Goal: Task Accomplishment & Management: Manage account settings

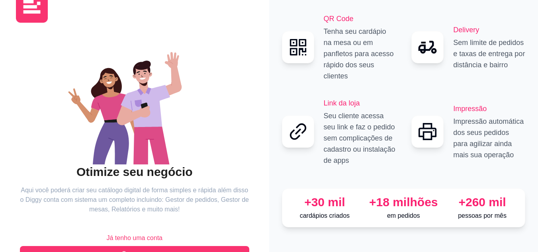
scroll to position [51, 0]
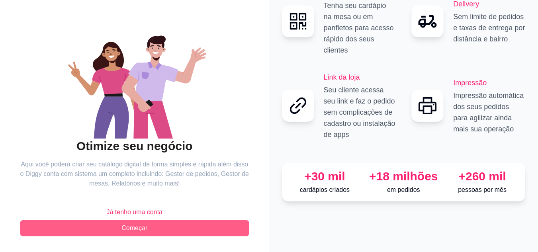
click at [240, 232] on button "Começar" at bounding box center [134, 228] width 229 height 16
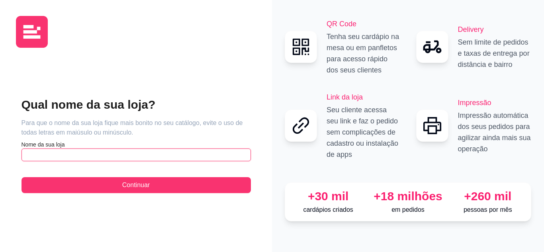
click at [167, 158] on input "text" at bounding box center [135, 154] width 229 height 13
click at [31, 155] on input "burguer do paizao" at bounding box center [135, 154] width 229 height 13
click at [60, 155] on input "Burguer do paizao" at bounding box center [135, 154] width 229 height 13
click at [51, 156] on input "Burguer do Paizao" at bounding box center [135, 154] width 229 height 13
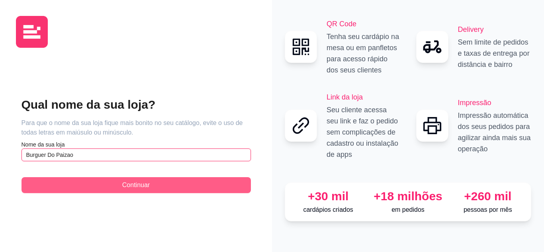
type input "Burguer Do Paizao"
click at [92, 185] on button "Continuar" at bounding box center [135, 185] width 229 height 16
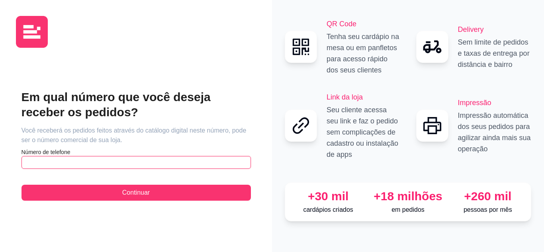
click at [94, 167] on input "text" at bounding box center [135, 162] width 229 height 13
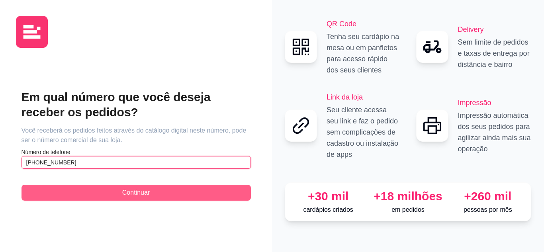
type input "[PHONE_NUMBER]"
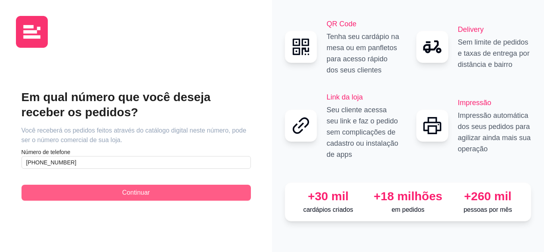
click at [100, 185] on button "Continuar" at bounding box center [135, 193] width 229 height 16
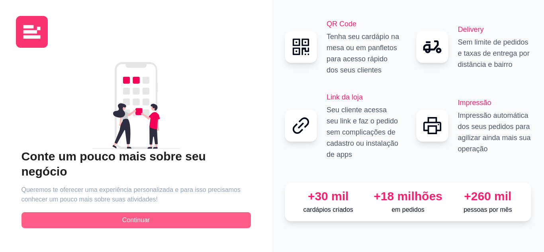
click at [137, 215] on span "Continuar" at bounding box center [135, 220] width 27 height 10
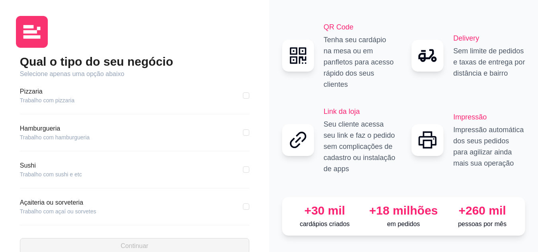
click at [127, 116] on div "Pizzaria Trabalho com pizzaria Hamburgueria Trabalho com hamburgueria Sushi Tra…" at bounding box center [134, 154] width 229 height 151
click at [127, 120] on div "Pizzaria Trabalho com pizzaria Hamburgueria Trabalho com hamburgueria Sushi Tra…" at bounding box center [134, 154] width 229 height 151
click at [243, 132] on input "checkbox" at bounding box center [246, 132] width 6 height 6
checkbox input "true"
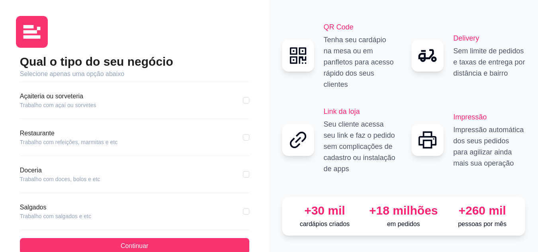
scroll to position [153, 0]
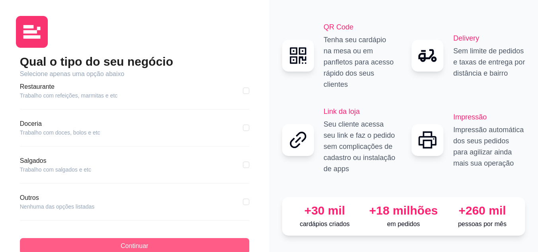
click at [203, 246] on button "Continuar" at bounding box center [134, 246] width 229 height 16
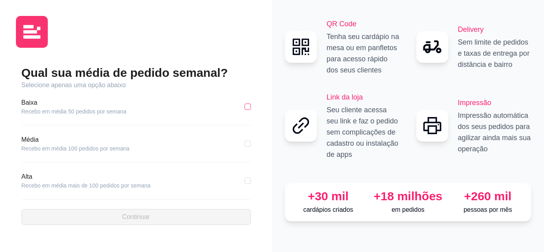
click at [248, 111] on div "Baixa Recebo em média 50 pedidos por semana" at bounding box center [135, 107] width 229 height 18
click at [247, 110] on label at bounding box center [247, 106] width 6 height 9
click at [247, 110] on input "checkbox" at bounding box center [247, 106] width 6 height 6
checkbox input "true"
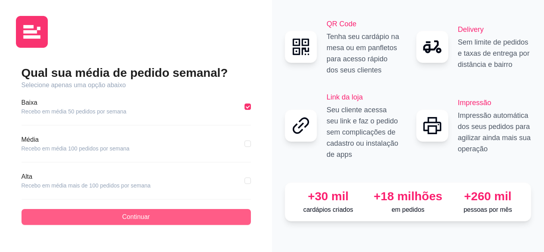
click at [224, 215] on button "Continuar" at bounding box center [135, 217] width 229 height 16
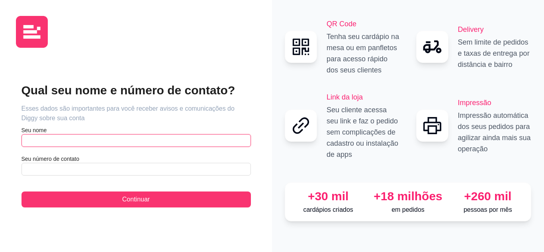
click at [64, 141] on input "text" at bounding box center [135, 140] width 229 height 13
type input "[PERSON_NAME]"
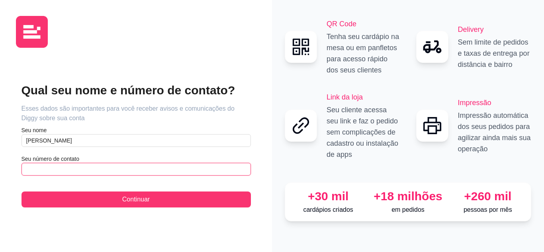
click at [66, 164] on input "text" at bounding box center [135, 169] width 229 height 13
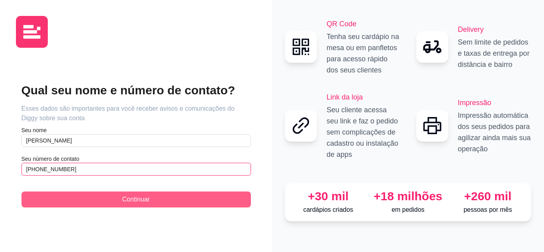
type input "[PHONE_NUMBER]"
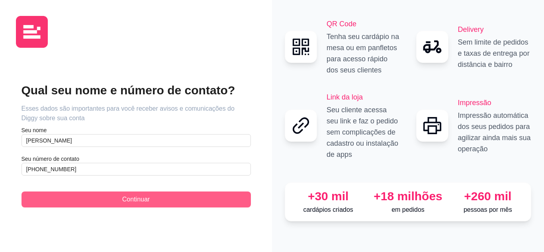
click at [67, 192] on button "Continuar" at bounding box center [135, 199] width 229 height 16
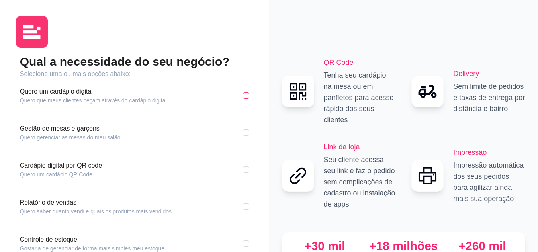
click at [243, 92] on input "checkbox" at bounding box center [246, 95] width 6 height 6
checkbox input "true"
click at [246, 130] on input "checkbox" at bounding box center [246, 132] width 6 height 6
checkbox input "true"
click at [244, 174] on div "Cardápio digital por QR code Quero um cardápio QR Code" at bounding box center [134, 170] width 229 height 18
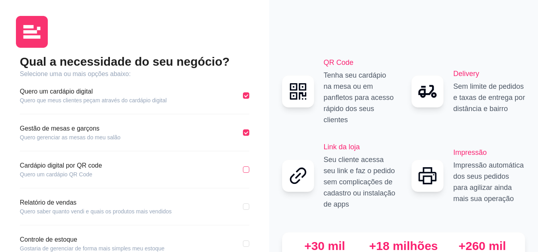
click at [249, 167] on div "Qual a necessidade do seu negócio? Selecione uma ou mais opções abaixo: Quero u…" at bounding box center [134, 189] width 237 height 271
click at [246, 171] on input "checkbox" at bounding box center [246, 169] width 6 height 6
checkbox input "true"
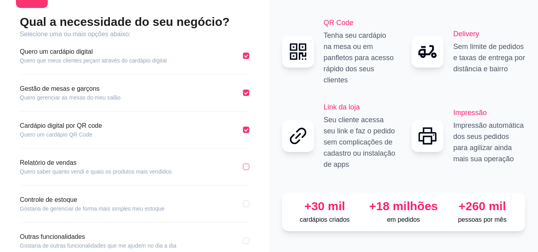
click at [248, 169] on input "checkbox" at bounding box center [246, 167] width 6 height 6
checkbox input "true"
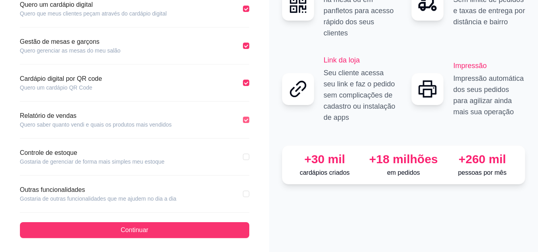
scroll to position [89, 0]
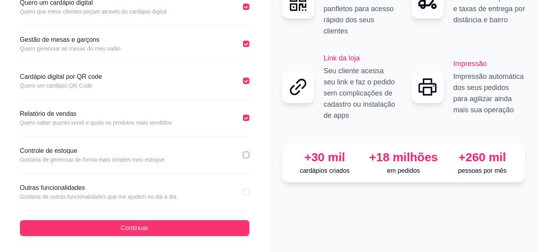
click at [246, 156] on input "checkbox" at bounding box center [246, 155] width 6 height 6
checkbox input "true"
click at [238, 191] on div "Outras funcionalidades Gostaria de outras funcionalidades que me ajudem no dia …" at bounding box center [134, 192] width 229 height 18
click at [246, 192] on input "checkbox" at bounding box center [246, 192] width 6 height 6
checkbox input "true"
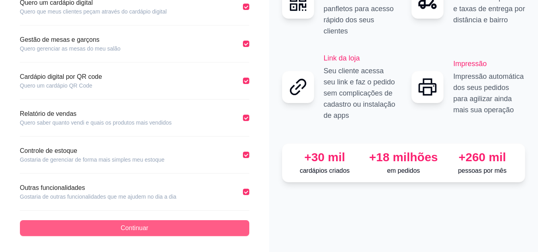
click at [127, 227] on span "Continuar" at bounding box center [134, 228] width 27 height 10
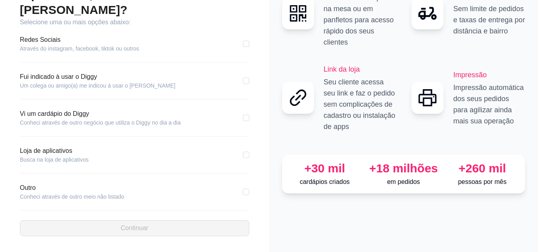
scroll to position [52, 0]
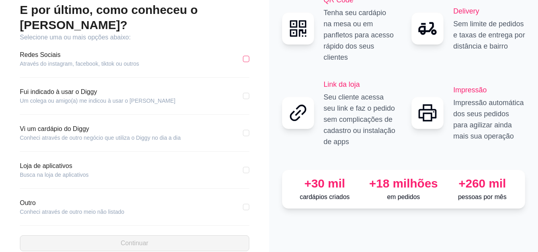
click at [246, 56] on input "checkbox" at bounding box center [246, 59] width 6 height 6
checkbox input "true"
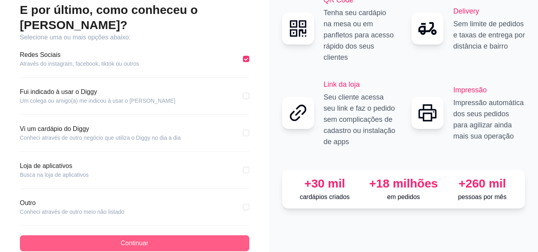
click at [176, 235] on button "Continuar" at bounding box center [134, 243] width 229 height 16
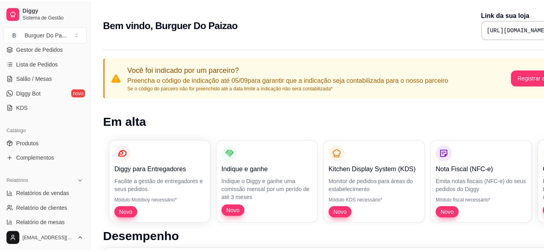
scroll to position [119, 0]
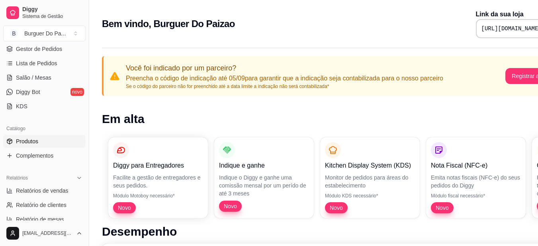
click at [18, 140] on span "Produtos" at bounding box center [27, 141] width 22 height 8
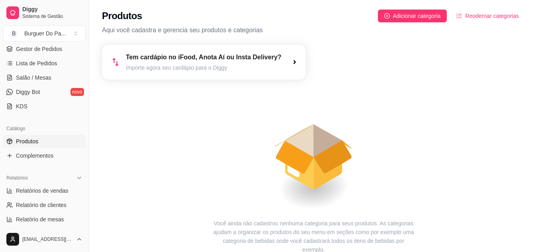
click at [235, 69] on article "Importe agora seu cardápio para o Diggy" at bounding box center [204, 68] width 156 height 8
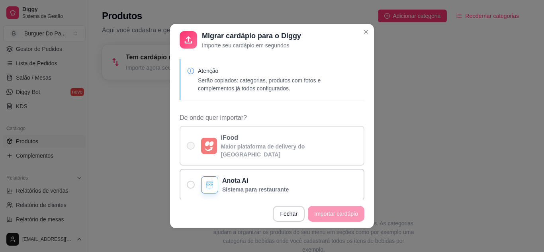
click at [191, 137] on label "iFood Maior plataforma de delivery do [GEOGRAPHIC_DATA]" at bounding box center [272, 146] width 185 height 40
click at [191, 147] on input "iFood Maior plataforma de delivery do [GEOGRAPHIC_DATA]" at bounding box center [188, 149] width 5 height 5
radio input "true"
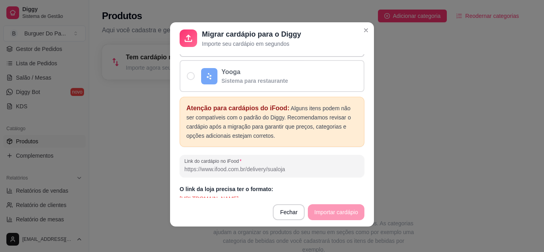
scroll to position [178, 0]
click at [340, 215] on footer "Fechar Importar cardápio" at bounding box center [272, 212] width 204 height 29
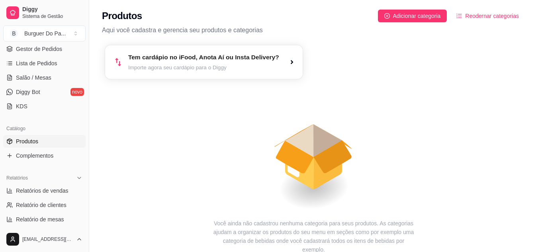
click at [165, 78] on div "Tem cardápio no iFood, Anota Aí ou Insta Delivery? Importe agora seu cardápio p…" at bounding box center [204, 62] width 198 height 34
click at [429, 13] on span "Adicionar categoria" at bounding box center [417, 16] width 48 height 9
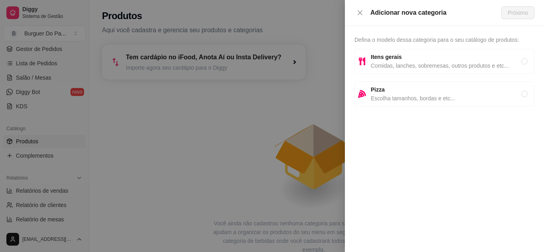
click at [414, 66] on span "Comidas, lanches, sobremesas, outros produtos e etc..." at bounding box center [446, 65] width 150 height 9
radio input "true"
click at [512, 11] on span "Próximo" at bounding box center [518, 12] width 20 height 9
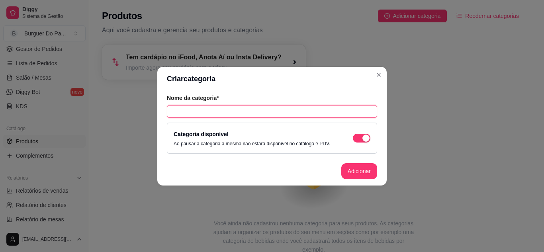
click at [301, 110] on input "text" at bounding box center [272, 111] width 210 height 13
type input "H"
type input "HAMBURGUER"
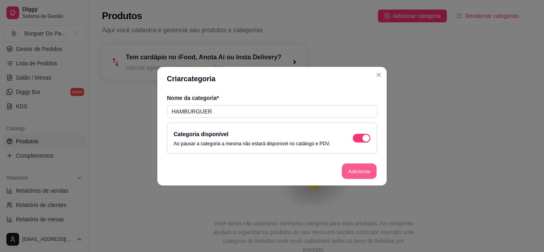
click at [352, 166] on button "Adicionar" at bounding box center [359, 171] width 35 height 16
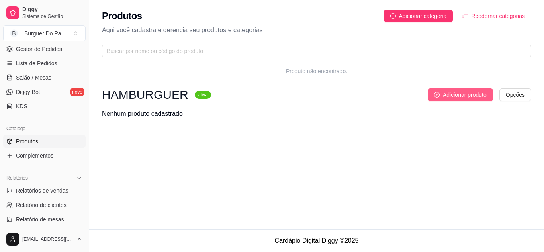
click at [476, 95] on span "Adicionar produto" at bounding box center [465, 94] width 44 height 9
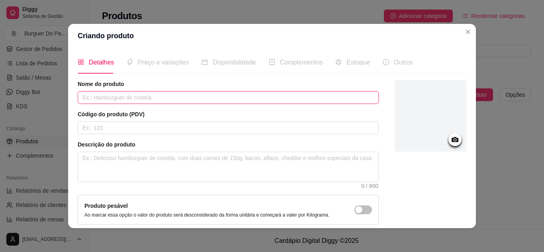
click at [263, 103] on input "text" at bounding box center [228, 97] width 301 height 13
type input "X TUDO"
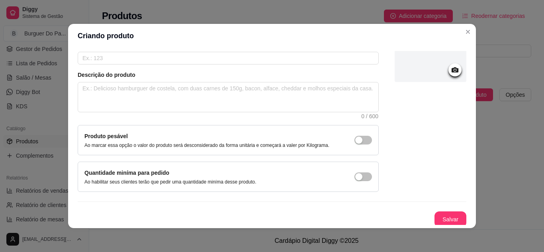
scroll to position [72, 0]
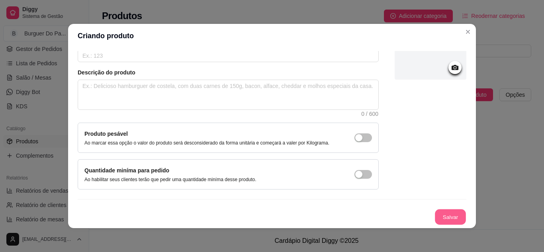
click at [435, 218] on button "Salvar" at bounding box center [450, 217] width 31 height 16
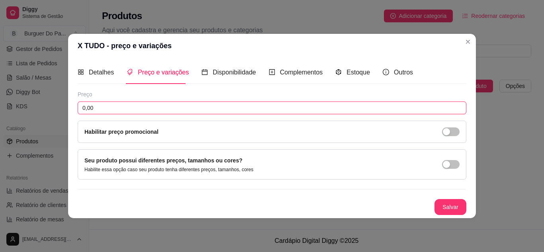
click at [109, 106] on input "0,00" at bounding box center [272, 108] width 388 height 13
type input "16,00"
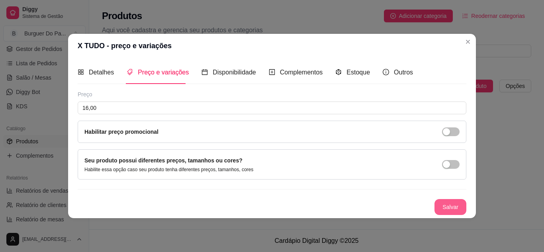
click at [447, 199] on button "Salvar" at bounding box center [450, 207] width 32 height 16
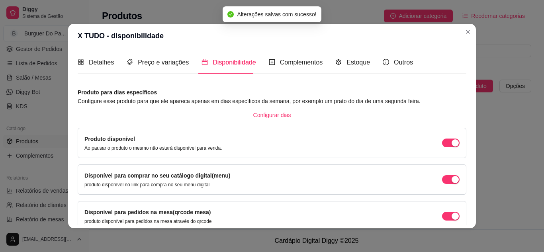
scroll to position [75, 0]
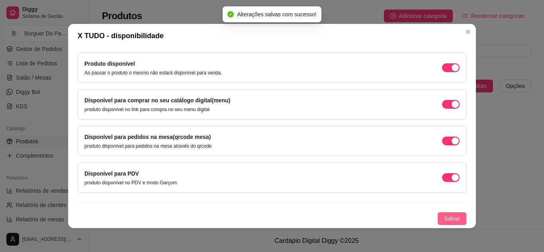
click at [444, 214] on span "Salvar" at bounding box center [452, 218] width 16 height 9
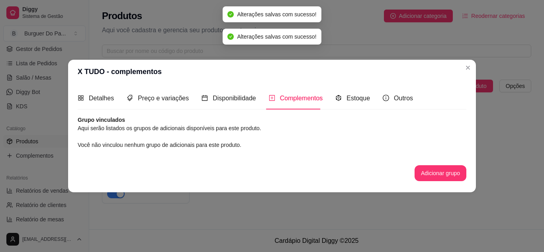
scroll to position [0, 0]
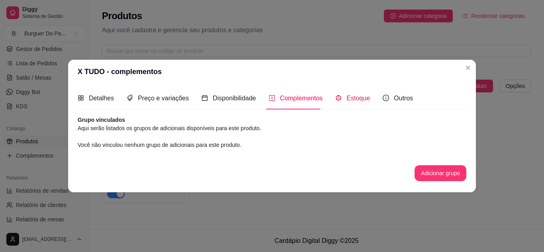
click at [355, 103] on div "Estoque" at bounding box center [352, 98] width 35 height 10
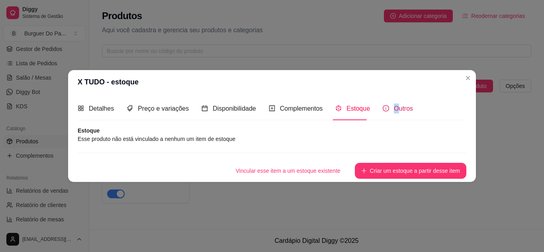
click at [394, 111] on span "Outros" at bounding box center [403, 108] width 19 height 7
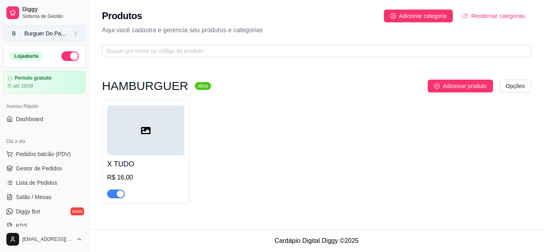
click at [68, 34] on button "B Burguer Do Pa ..." at bounding box center [44, 33] width 82 height 16
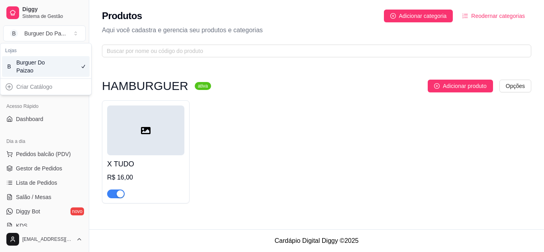
click at [163, 76] on div "HAMBURGUER ativa Adicionar produto Opções X TUDO R$ 16,00" at bounding box center [316, 141] width 455 height 159
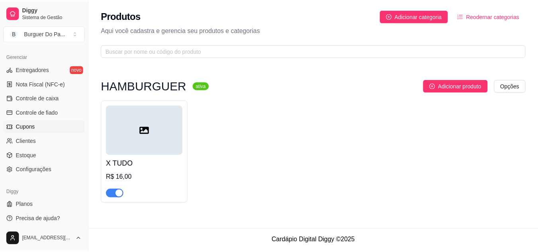
scroll to position [321, 0]
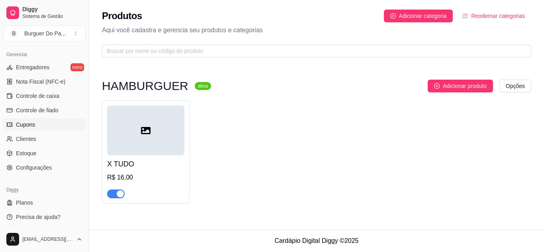
click at [51, 164] on span "Configurações" at bounding box center [34, 168] width 36 height 8
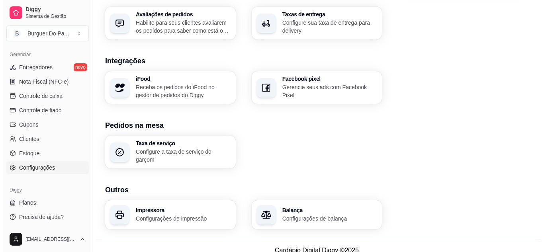
scroll to position [306, 0]
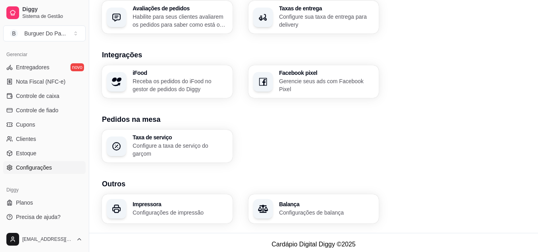
click at [169, 204] on div "Impressora Configurações de impressão" at bounding box center [180, 208] width 95 height 15
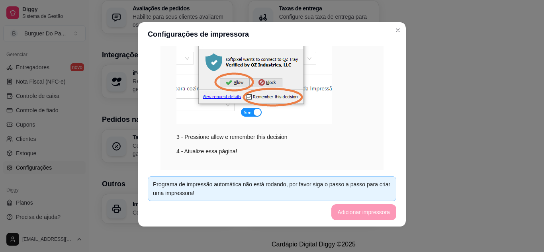
scroll to position [199, 0]
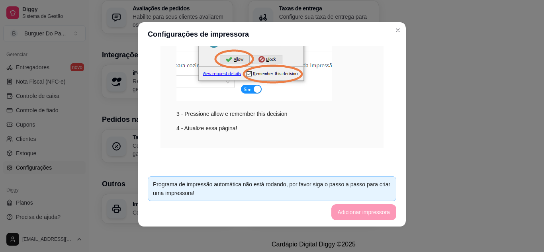
click at [373, 219] on footer "Programa de impressão automática não está rodando, por favor siga o passo a pas…" at bounding box center [271, 198] width 267 height 57
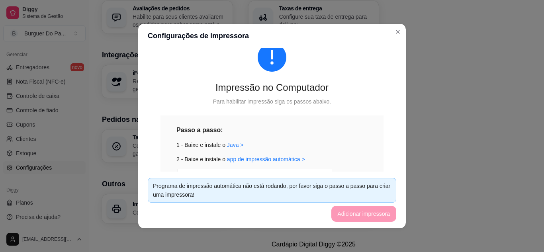
scroll to position [40, 0]
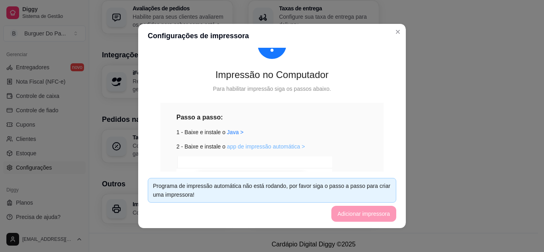
click at [258, 145] on link "app de impressão automática >" at bounding box center [266, 146] width 78 height 6
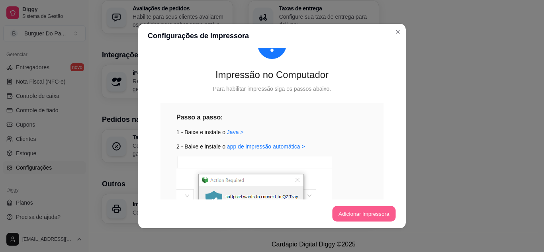
click at [379, 216] on button "Adicionar impressora" at bounding box center [363, 214] width 63 height 16
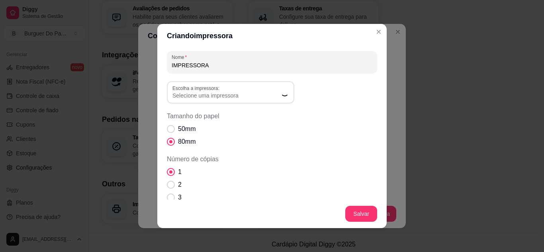
click at [299, 167] on div "1 2 3 4" at bounding box center [272, 191] width 210 height 48
click at [271, 99] on span "Selecione uma impressora" at bounding box center [225, 96] width 107 height 8
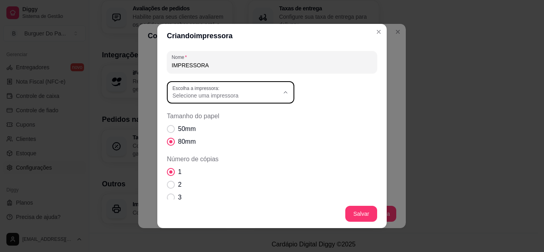
click at [203, 117] on span "MP-4200 TH" at bounding box center [223, 115] width 102 height 8
type input "MP-4200 TH"
select select "MP-4200 TH"
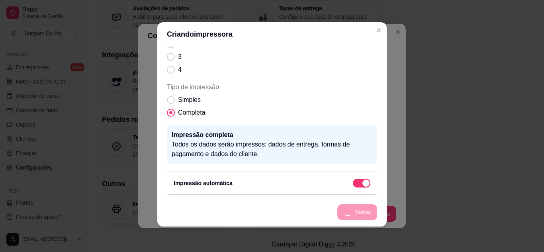
scroll to position [109, 0]
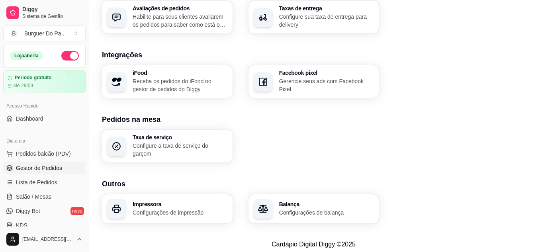
scroll to position [0, 0]
click at [56, 15] on span "Sistema de Gestão" at bounding box center [52, 16] width 60 height 6
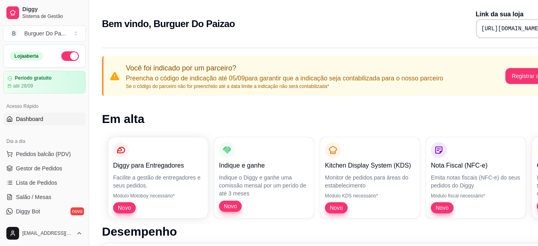
drag, startPoint x: 416, startPoint y: 27, endPoint x: 461, endPoint y: 117, distance: 100.4
click at [461, 117] on h1 "Em alta" at bounding box center [332, 119] width 461 height 14
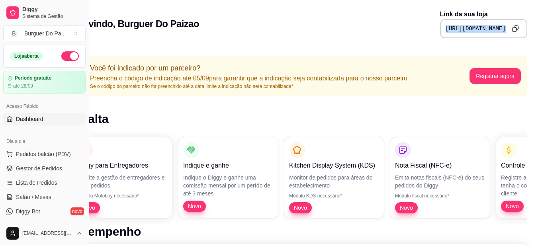
drag, startPoint x: 406, startPoint y: 30, endPoint x: 543, endPoint y: 25, distance: 137.8
click at [502, 25] on html "Diggy Sistema de Gestão B Burguer Do Pa ... Loja aberta Período gratuito até 28…" at bounding box center [233, 123] width 538 height 246
click at [515, 28] on icon "Copy to clipboard" at bounding box center [514, 28] width 7 height 7
click at [504, 88] on div "Você foi indicado por um parceiro? Preencha o código de indicação até 05/09 par…" at bounding box center [296, 76] width 461 height 40
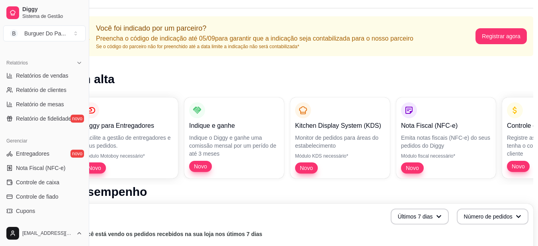
scroll to position [279, 0]
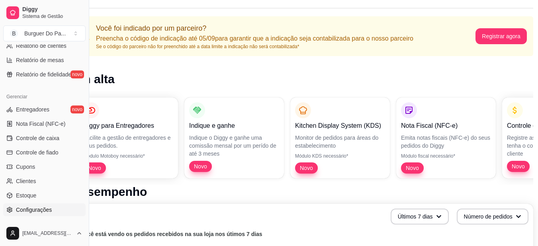
click at [41, 212] on span "Configurações" at bounding box center [34, 210] width 36 height 8
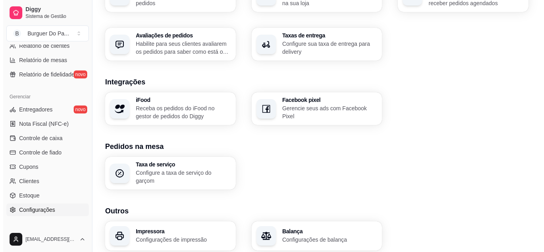
scroll to position [306, 0]
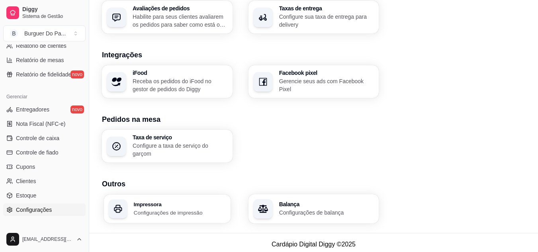
click at [199, 210] on p "Configurações de impressão" at bounding box center [180, 213] width 92 height 8
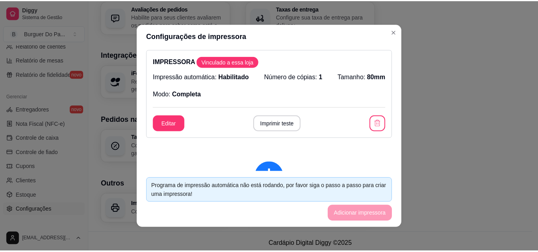
scroll to position [0, 0]
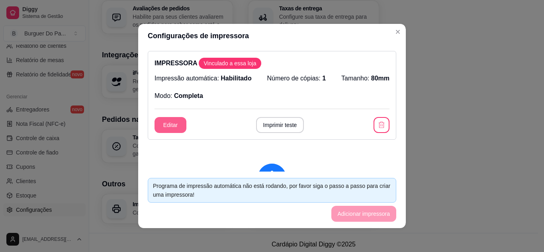
click at [154, 119] on button "Editar" at bounding box center [170, 125] width 32 height 16
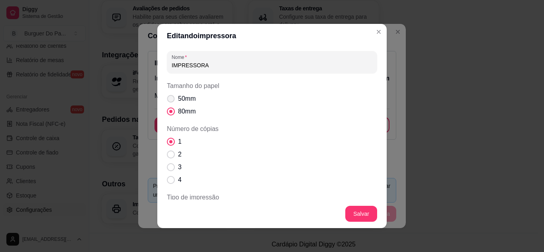
click at [186, 94] on span "50mm" at bounding box center [187, 99] width 18 height 10
click at [172, 100] on input "50mm" at bounding box center [168, 102] width 5 height 5
radio input "true"
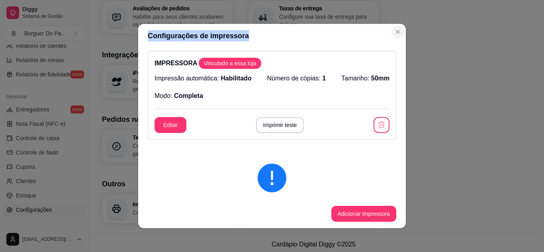
drag, startPoint x: 375, startPoint y: 24, endPoint x: 392, endPoint y: 33, distance: 19.6
click at [392, 33] on section "Configurações de impressora IMPRESSORA Vinculado a essa loja Impressão automáti…" at bounding box center [271, 126] width 267 height 204
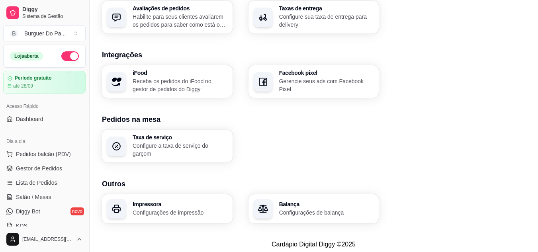
click at [86, 162] on button "Toggle Sidebar" at bounding box center [89, 126] width 6 height 252
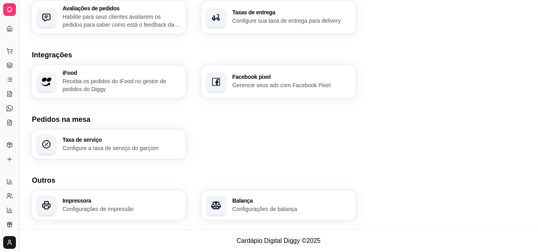
click at [18, 149] on button "Toggle Sidebar" at bounding box center [19, 126] width 6 height 252
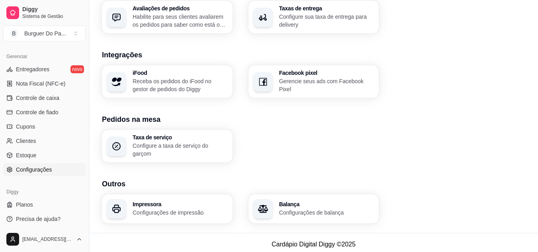
scroll to position [321, 0]
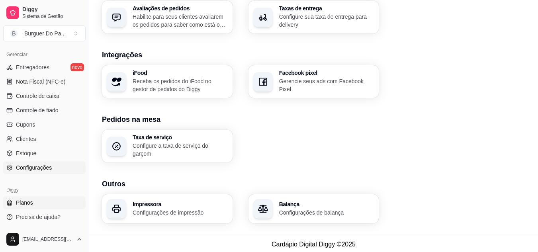
click at [20, 200] on span "Planos" at bounding box center [24, 203] width 17 height 8
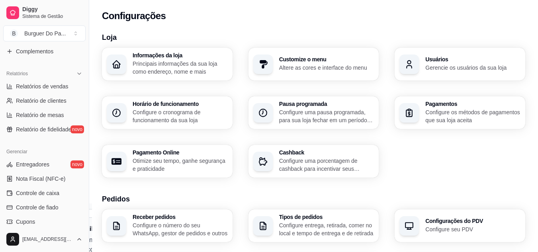
scroll to position [239, 0]
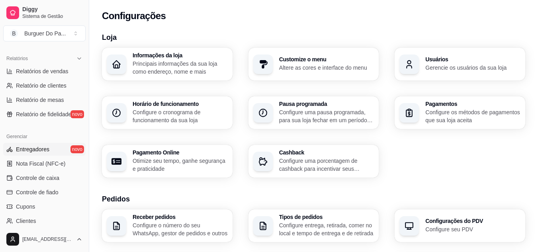
click at [54, 152] on link "Entregadores novo" at bounding box center [44, 149] width 82 height 13
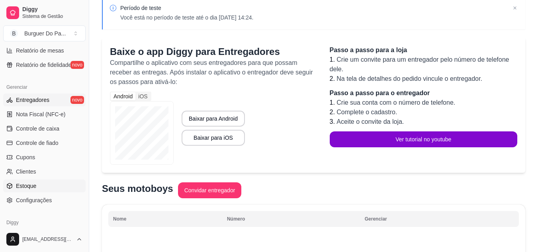
scroll to position [321, 0]
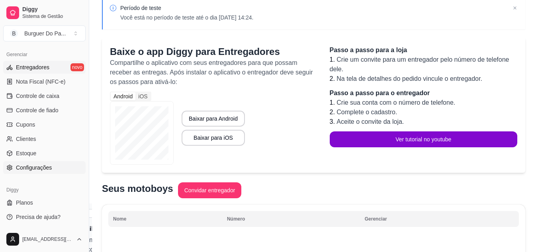
click at [57, 164] on link "Configurações" at bounding box center [44, 167] width 82 height 13
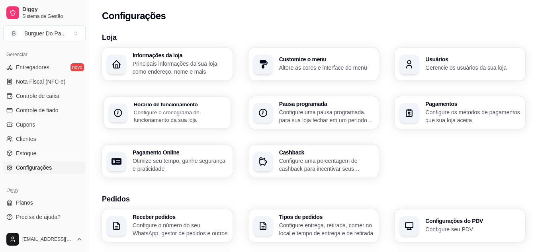
click at [194, 122] on p "Configure o cronograma de funcionamento da sua loja" at bounding box center [180, 116] width 92 height 16
click at [412, 123] on div "Pagamentos Configure os métodos de pagamentos que sua loja aceita" at bounding box center [459, 113] width 127 height 32
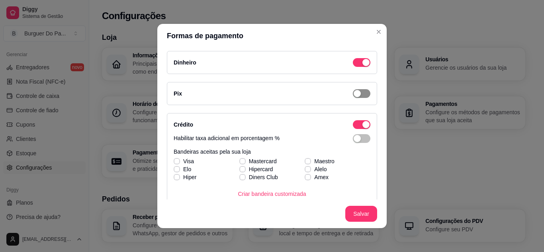
click at [354, 67] on span "button" at bounding box center [362, 62] width 18 height 9
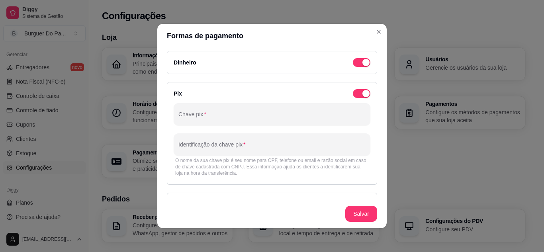
click at [213, 123] on div "Chave pix" at bounding box center [272, 114] width 197 height 22
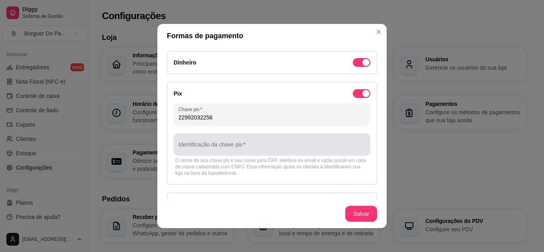
type input "22992032256"
click at [212, 142] on div at bounding box center [271, 145] width 187 height 16
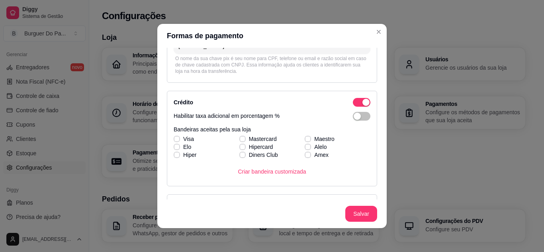
scroll to position [119, 0]
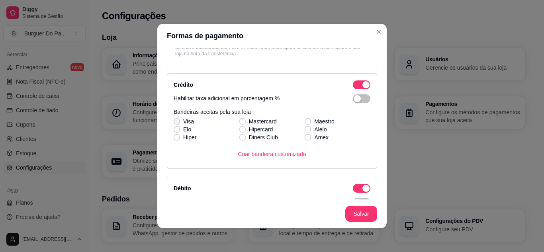
type input "[PERSON_NAME]"
click at [182, 117] on label "Visa" at bounding box center [183, 121] width 27 height 14
click at [178, 123] on input "Visa" at bounding box center [175, 125] width 5 height 5
checkbox input "true"
click at [174, 127] on span at bounding box center [177, 129] width 6 height 6
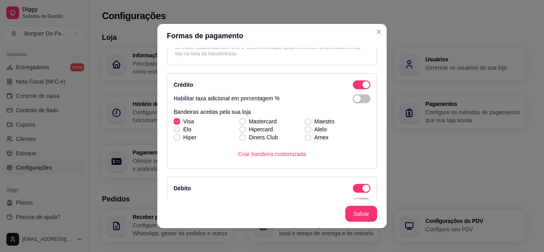
click at [173, 131] on input "Elo" at bounding box center [175, 133] width 5 height 5
checkbox input "true"
click at [176, 137] on icon at bounding box center [176, 137] width 4 height 3
click at [176, 139] on input "Hiper" at bounding box center [175, 141] width 5 height 5
checkbox input "true"
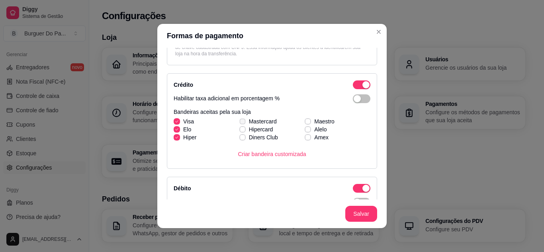
click at [240, 120] on icon at bounding box center [242, 121] width 4 height 3
click at [239, 123] on input "Mastercard" at bounding box center [241, 125] width 5 height 5
checkbox input "true"
click at [239, 127] on span at bounding box center [242, 129] width 6 height 6
click at [239, 131] on input "Hipercard" at bounding box center [241, 133] width 5 height 5
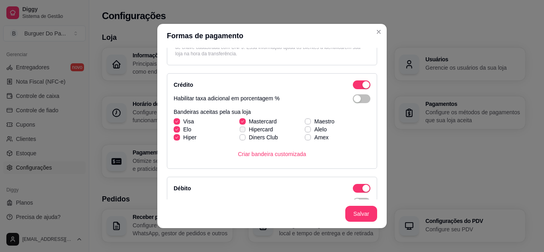
checkbox input "true"
click at [240, 137] on icon at bounding box center [242, 137] width 5 height 3
click at [239, 139] on input "Diners Club" at bounding box center [241, 141] width 5 height 5
checkbox input "true"
click at [314, 119] on span "Maestro" at bounding box center [324, 121] width 20 height 8
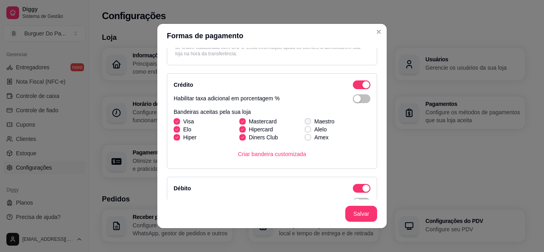
click at [309, 123] on input "Maestro" at bounding box center [306, 125] width 5 height 5
checkbox input "true"
click at [304, 125] on label "Alelo" at bounding box center [315, 129] width 28 height 14
click at [304, 131] on input "Alelo" at bounding box center [306, 133] width 5 height 5
checkbox input "true"
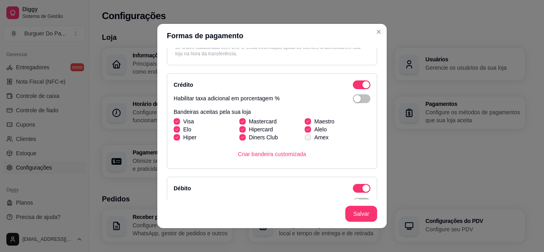
click at [314, 134] on span "Amex" at bounding box center [321, 137] width 14 height 8
click at [307, 139] on input "Amex" at bounding box center [306, 141] width 5 height 5
checkbox input "true"
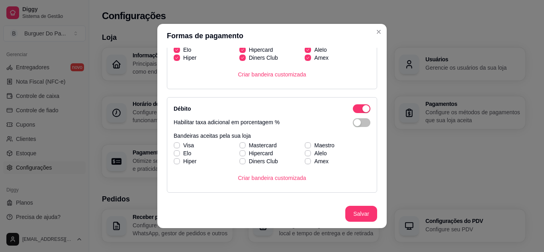
scroll to position [239, 0]
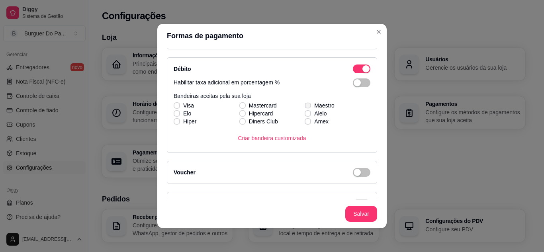
click at [306, 104] on icon at bounding box center [308, 105] width 4 height 3
click at [304, 107] on input "Maestro" at bounding box center [306, 109] width 5 height 5
checkbox input "true"
click at [306, 113] on icon at bounding box center [308, 113] width 4 height 3
click at [304, 115] on input "Alelo" at bounding box center [306, 117] width 5 height 5
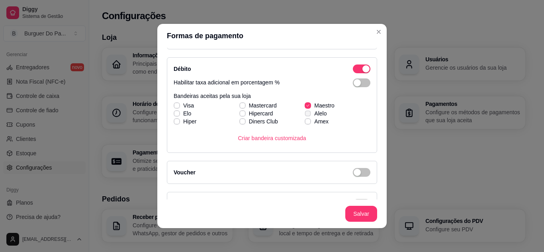
checkbox input "true"
click at [305, 122] on icon at bounding box center [307, 121] width 5 height 3
click at [304, 123] on input "Amex" at bounding box center [306, 125] width 5 height 5
checkbox input "true"
click at [259, 102] on span "Mastercard" at bounding box center [263, 106] width 28 height 8
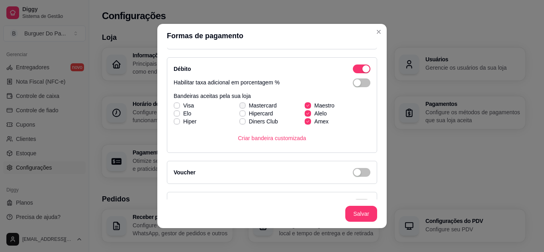
click at [244, 107] on input "Mastercard" at bounding box center [241, 109] width 5 height 5
checkbox input "true"
click at [249, 114] on span "Hipercard" at bounding box center [261, 113] width 24 height 8
click at [244, 115] on input "Hipercard" at bounding box center [241, 117] width 5 height 5
checkbox input "true"
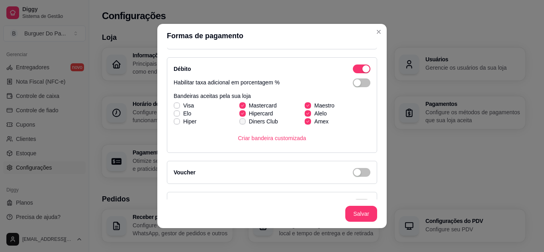
click at [249, 120] on span "Diners Club" at bounding box center [263, 121] width 29 height 8
click at [244, 123] on input "Diners Club" at bounding box center [241, 125] width 5 height 5
checkbox input "true"
click at [183, 103] on span "Visa" at bounding box center [188, 106] width 11 height 8
click at [178, 107] on input "Visa" at bounding box center [175, 109] width 5 height 5
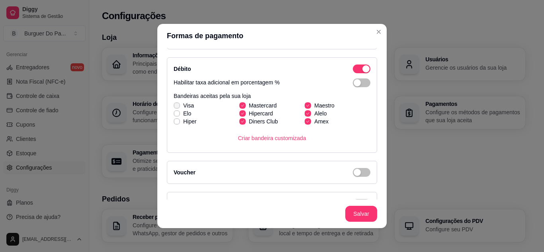
checkbox input "true"
click at [179, 111] on label "Elo" at bounding box center [182, 113] width 24 height 14
click at [178, 115] on input "Elo" at bounding box center [175, 117] width 5 height 5
checkbox input "true"
click at [176, 121] on icon at bounding box center [176, 121] width 4 height 3
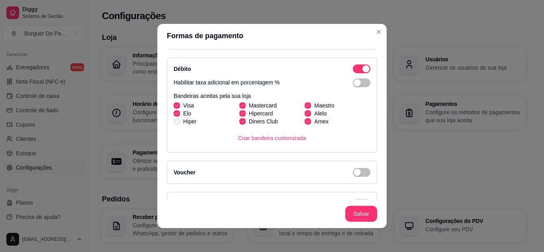
click at [176, 123] on input "Hiper" at bounding box center [175, 125] width 5 height 5
checkbox input "true"
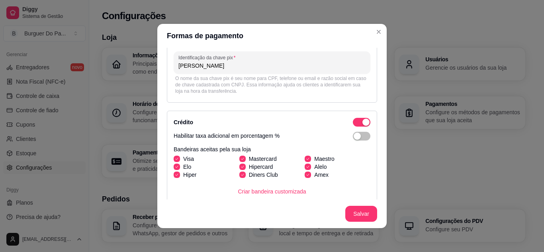
scroll to position [0, 0]
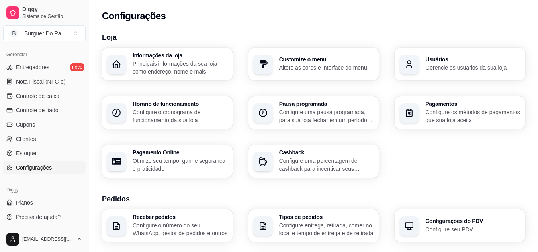
click at [216, 63] on p "Principais informações da sua loja como endereço, nome e mais" at bounding box center [180, 68] width 95 height 16
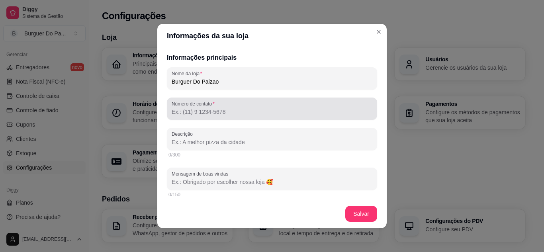
scroll to position [119, 0]
click at [232, 115] on div at bounding box center [272, 108] width 201 height 16
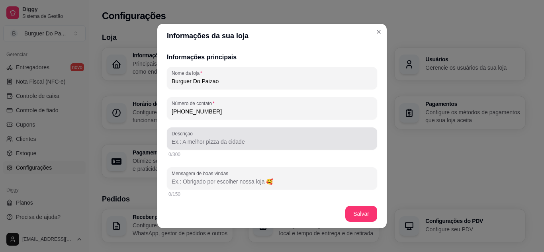
type input "[PHONE_NUMBER]"
click at [210, 143] on input "Descrição" at bounding box center [272, 142] width 201 height 8
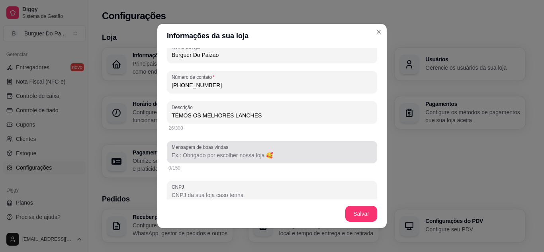
scroll to position [159, 0]
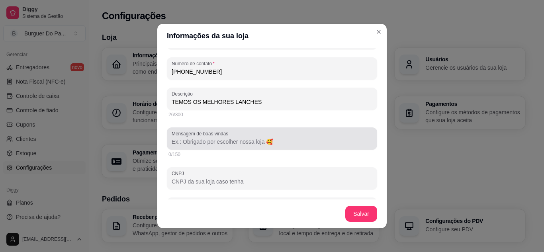
type input "TEMOS OS MELHORES LANCHES"
click at [277, 143] on input "Mensagem de boas vindas" at bounding box center [272, 142] width 201 height 8
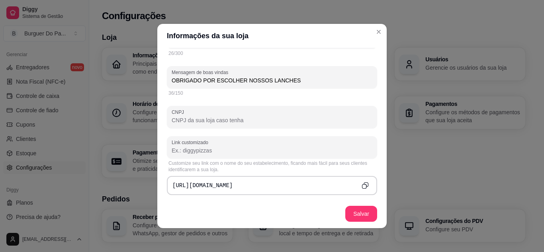
scroll to position [239, 0]
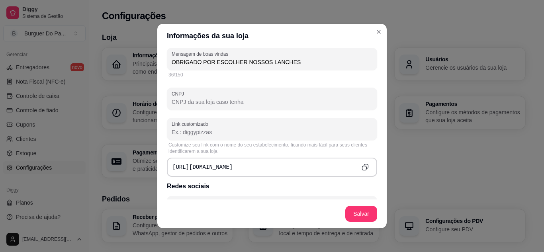
type input "OBRIGADO POR ESCOLHER NOSSOS LANCHES"
click at [234, 168] on div "[URL][DOMAIN_NAME]" at bounding box center [272, 167] width 210 height 19
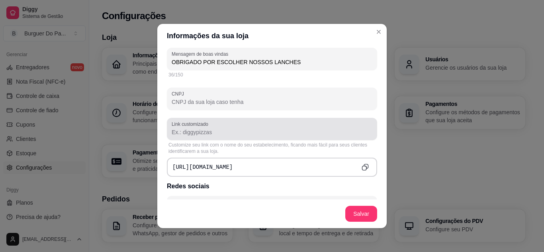
click at [228, 138] on div "Link customizado" at bounding box center [272, 129] width 210 height 22
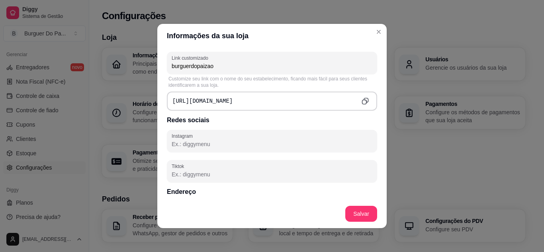
scroll to position [318, 0]
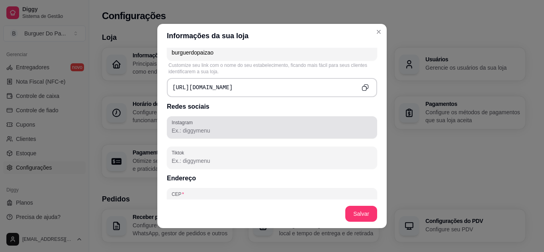
type input "burguerdopaizao"
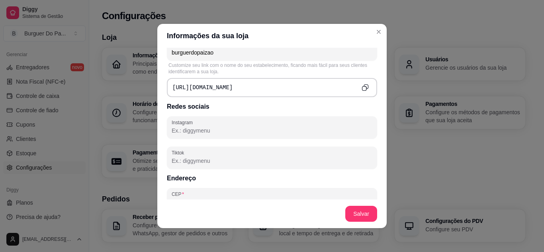
click at [232, 133] on input "Instagram" at bounding box center [272, 131] width 201 height 8
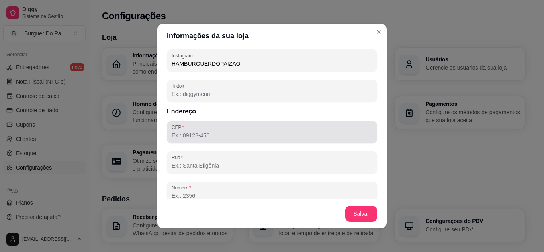
scroll to position [398, 0]
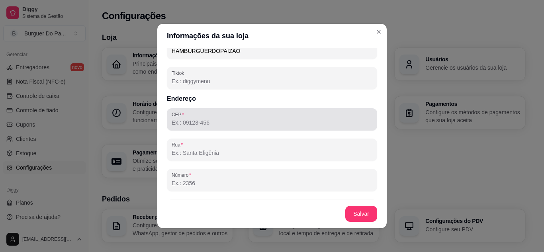
type input "HAMBURGUERDOPAIZAO"
click at [233, 123] on input "CEP" at bounding box center [272, 123] width 201 height 8
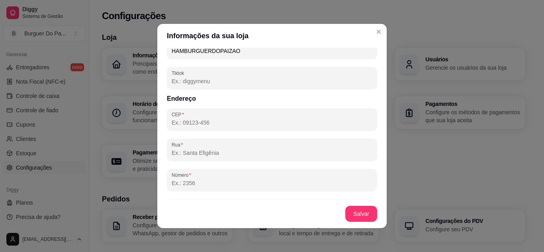
type input "28991-837"
type input "[GEOGRAPHIC_DATA]"
type input "500"
type input "Vilatur"
type input "Saquarema"
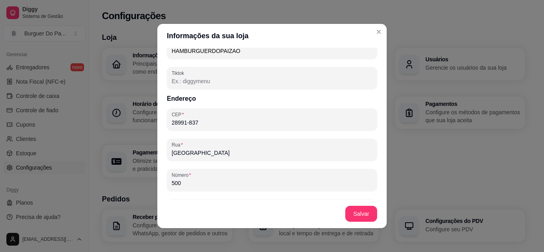
type input "RJ"
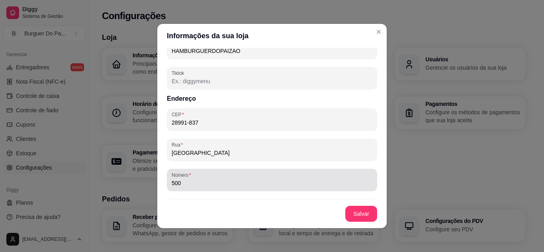
click at [239, 183] on input "500" at bounding box center [272, 183] width 201 height 8
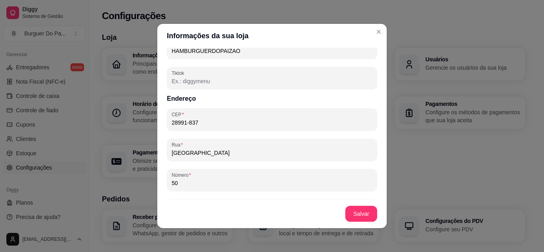
type input "5"
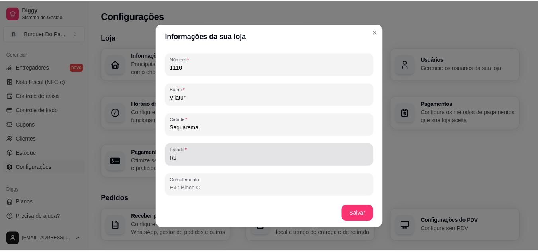
scroll to position [2, 0]
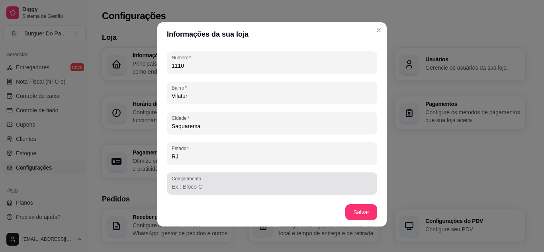
type input "1110"
click at [320, 191] on div at bounding box center [272, 184] width 201 height 16
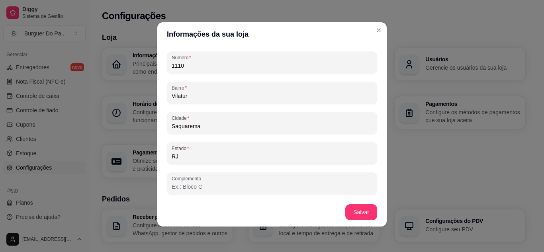
click at [341, 209] on footer "Salvar" at bounding box center [271, 212] width 229 height 29
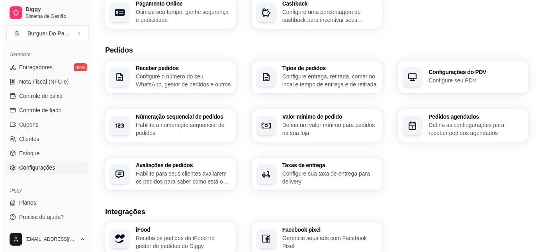
scroll to position [159, 0]
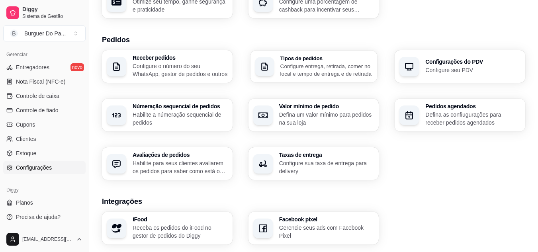
click at [336, 74] on p "Configure entrega, retirada, comer no local e tempo de entrega e de retirada" at bounding box center [326, 70] width 92 height 16
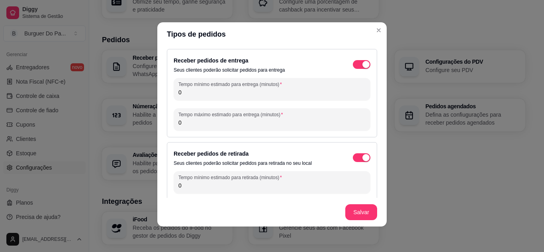
scroll to position [0, 0]
click at [227, 93] on input "0" at bounding box center [271, 93] width 187 height 8
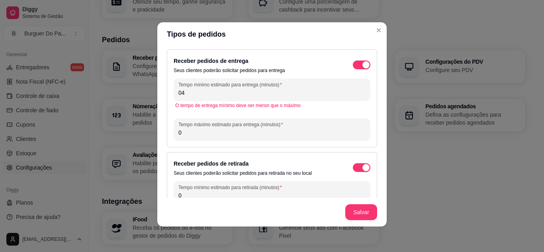
type input "0"
type input "4"
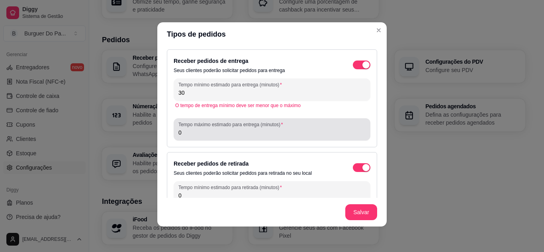
type input "30"
click at [232, 139] on div "Tempo máximo estimado para entrega (minutos) 0" at bounding box center [272, 129] width 197 height 22
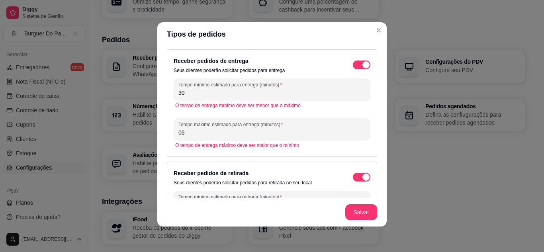
type input "0"
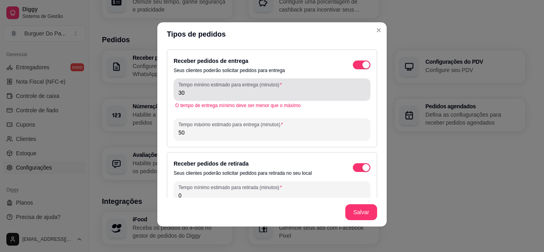
type input "50"
click at [201, 99] on div "Tempo mínimo estimado para entrega (minutos) 30" at bounding box center [272, 89] width 197 height 22
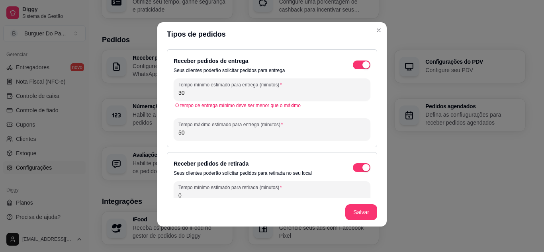
click at [245, 129] on input "50" at bounding box center [271, 133] width 187 height 8
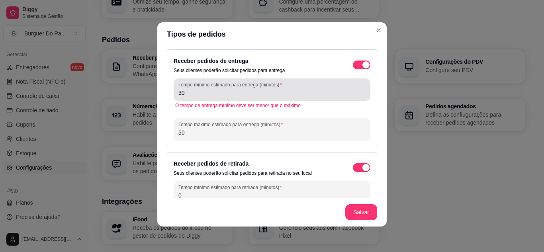
click at [204, 90] on input "30" at bounding box center [271, 93] width 187 height 8
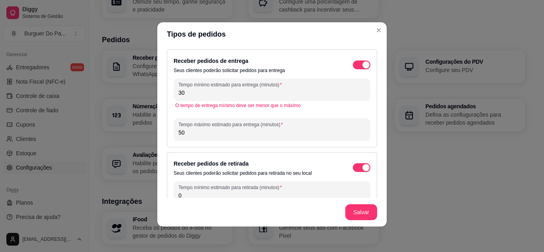
type input "3"
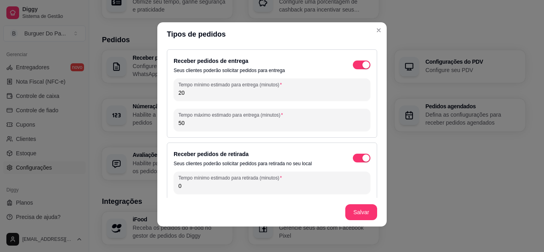
click at [202, 121] on input "50" at bounding box center [271, 123] width 187 height 8
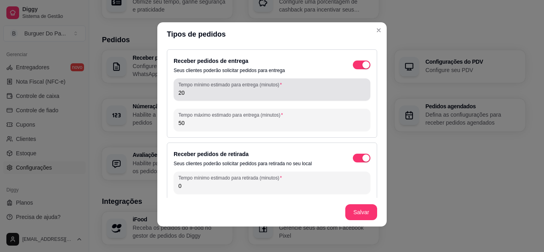
click at [248, 94] on input "20" at bounding box center [271, 93] width 187 height 8
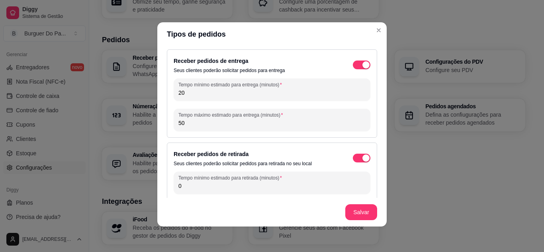
type input "2"
type input "30"
click at [238, 132] on div "Receber pedidos de entrega Seus clientes poderão solicitar pedidos para entrega…" at bounding box center [272, 93] width 210 height 88
click at [238, 127] on input "50" at bounding box center [271, 123] width 187 height 8
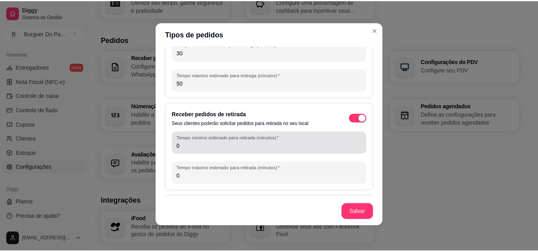
scroll to position [72, 0]
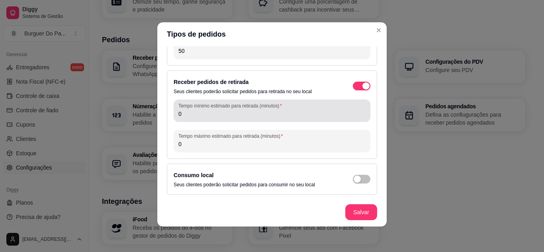
click at [278, 120] on div "Tempo mínimo estimado para retirada (minutos) 0" at bounding box center [272, 111] width 197 height 22
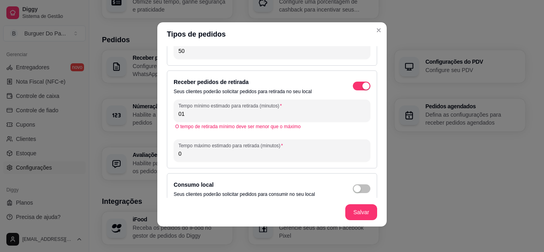
type input "0"
type input "1"
click at [279, 117] on input "20" at bounding box center [271, 114] width 187 height 8
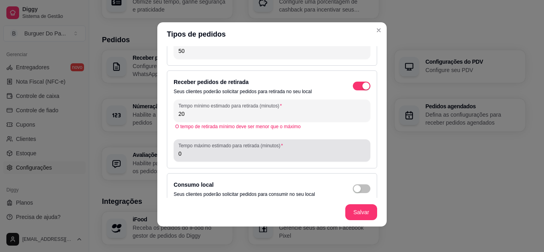
type input "20"
click at [269, 153] on input "0" at bounding box center [271, 154] width 187 height 8
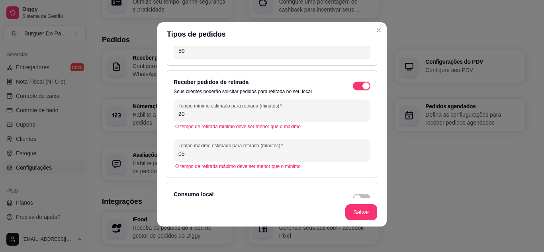
type input "0"
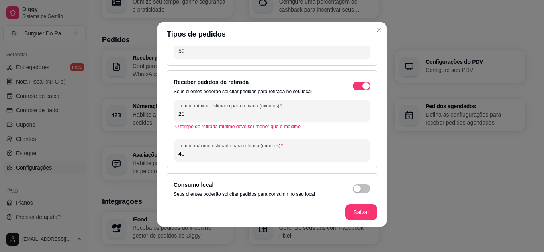
click at [273, 153] on input "40" at bounding box center [271, 154] width 187 height 8
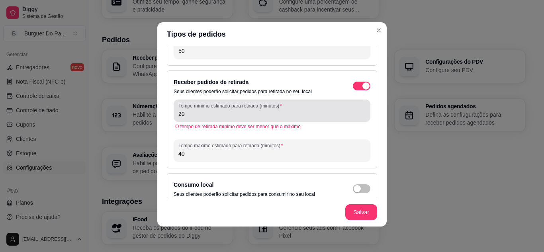
type input "40"
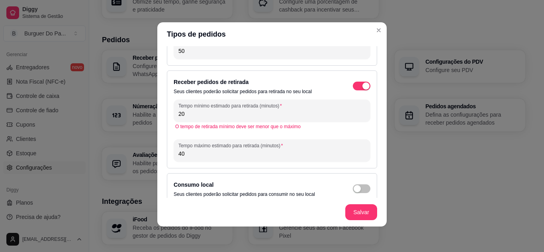
click at [270, 116] on input "20" at bounding box center [271, 114] width 187 height 8
type input "2"
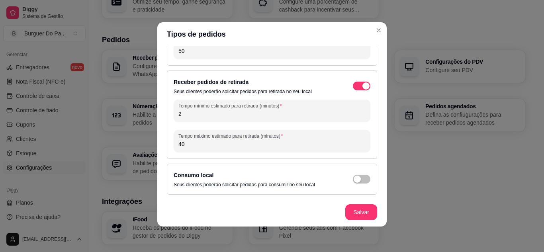
type input "20"
click at [269, 145] on input "40" at bounding box center [271, 144] width 187 height 8
click at [356, 184] on div "Consumo local Seus clientes poderão solicitar pedidos para consumir no seu local" at bounding box center [272, 179] width 197 height 18
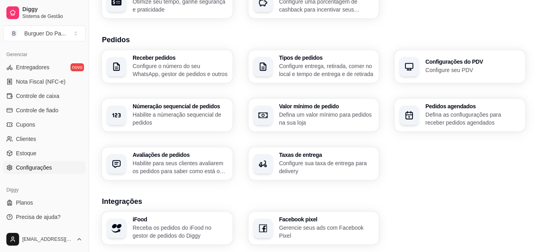
click at [344, 170] on p "Configure sua taxa de entrega para delivery" at bounding box center [326, 167] width 95 height 16
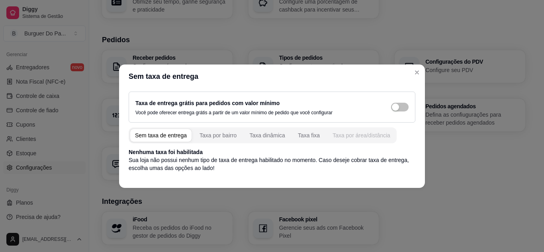
click at [347, 134] on div "Taxa por área/distância" at bounding box center [361, 135] width 58 height 8
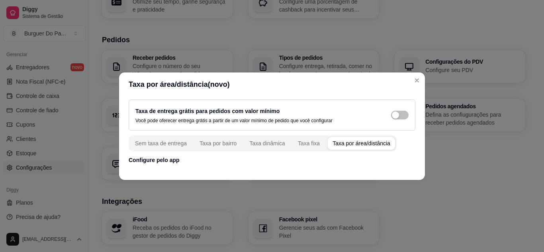
click at [141, 161] on p "Configure pelo app" at bounding box center [272, 160] width 287 height 8
click at [306, 144] on div "Taxa fixa" at bounding box center [309, 143] width 22 height 8
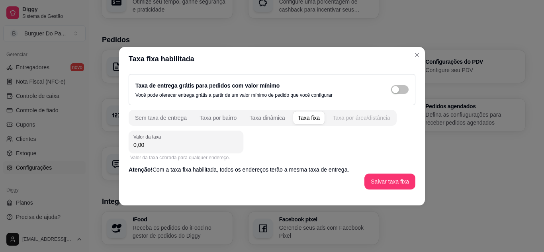
click at [342, 114] on div "Taxa por área/distância" at bounding box center [361, 118] width 58 height 8
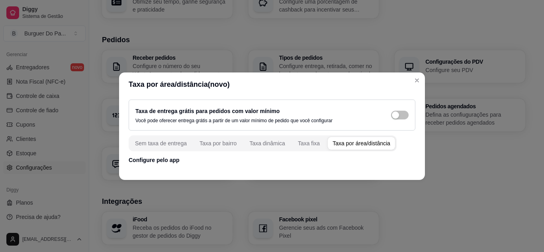
click at [158, 160] on p "Configure pelo app" at bounding box center [272, 160] width 287 height 8
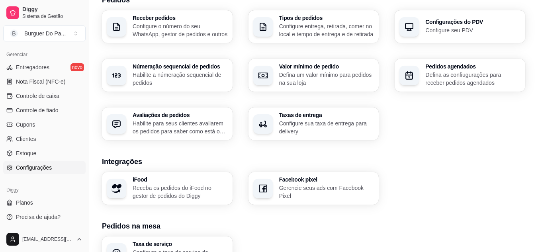
scroll to position [239, 0]
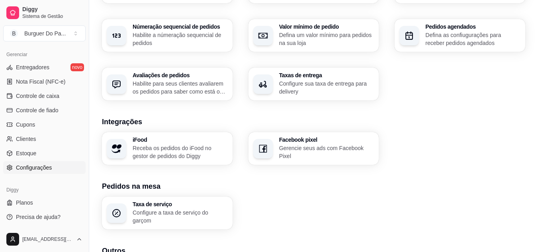
click at [327, 90] on p "Configure sua taxa de entrega para delivery" at bounding box center [326, 88] width 95 height 16
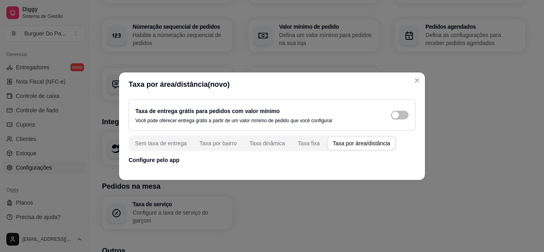
click at [343, 140] on div "Taxa por área/distância" at bounding box center [361, 143] width 58 height 8
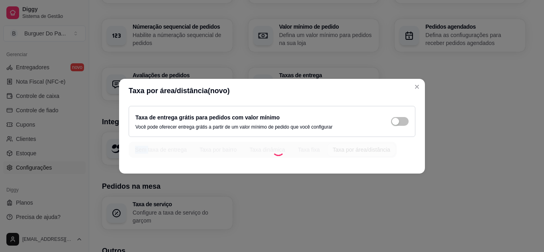
click at [343, 140] on div "Taxa de entrega grátis para pedidos com valor mínimo Você pode oferecer entrega…" at bounding box center [272, 132] width 306 height 58
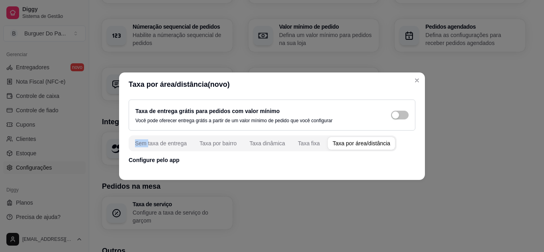
click at [344, 144] on div "Taxa por área/distância" at bounding box center [361, 143] width 58 height 8
click at [401, 118] on span "button" at bounding box center [400, 115] width 18 height 9
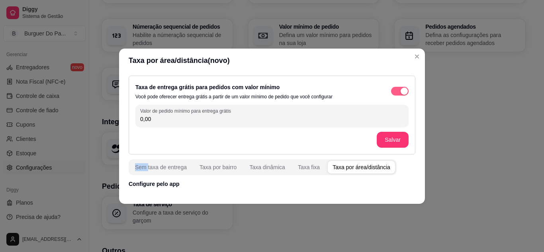
click at [400, 90] on button "button" at bounding box center [400, 91] width 18 height 9
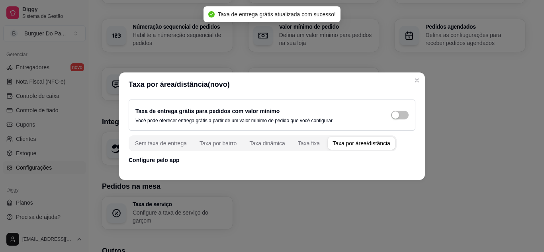
click at [159, 160] on p "Configure pelo app" at bounding box center [272, 160] width 287 height 8
click at [309, 152] on div "Sem taxa de entrega Taxa por bairro Taxa dinâmica Taxa fixa Taxa por área/distâ…" at bounding box center [272, 149] width 287 height 29
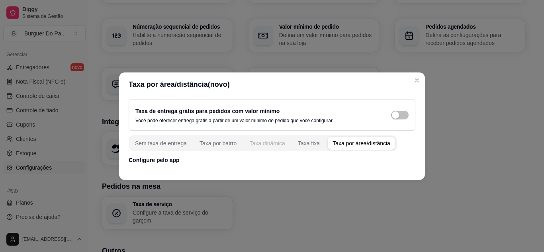
click at [269, 145] on div "Taxa dinâmica" at bounding box center [267, 143] width 36 height 8
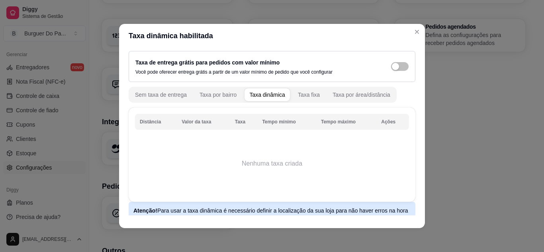
click at [239, 120] on th "Taxa" at bounding box center [243, 122] width 27 height 16
click at [305, 91] on div "Taxa fixa" at bounding box center [309, 95] width 22 height 8
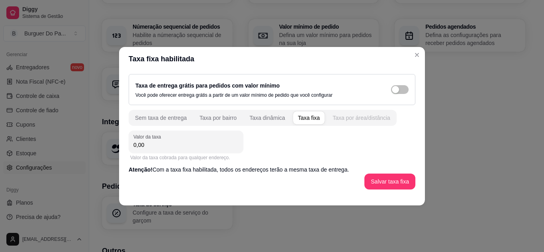
click at [358, 120] on div "Taxa por área/distância" at bounding box center [361, 118] width 58 height 8
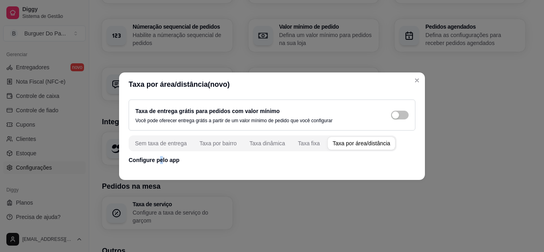
click at [160, 160] on p "Configure pelo app" at bounding box center [272, 160] width 287 height 8
click at [215, 164] on div "Taxa de entrega grátis para pedidos com valor mínimo Você pode oferecer entrega…" at bounding box center [272, 131] width 306 height 71
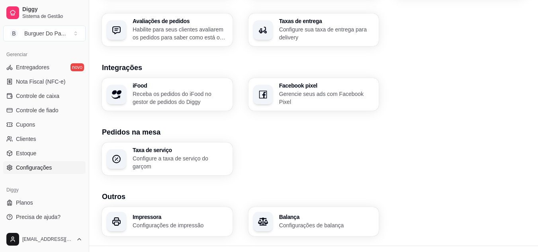
scroll to position [306, 0]
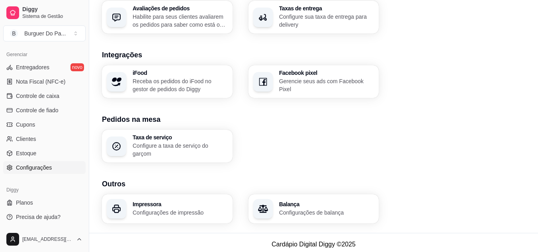
click at [298, 210] on p "Configurações de balança" at bounding box center [326, 213] width 95 height 8
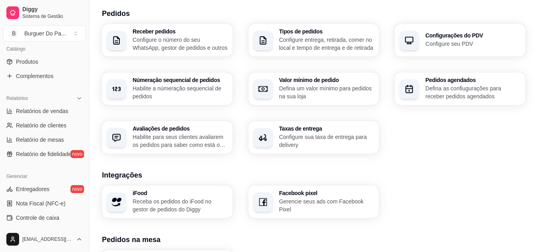
scroll to position [199, 0]
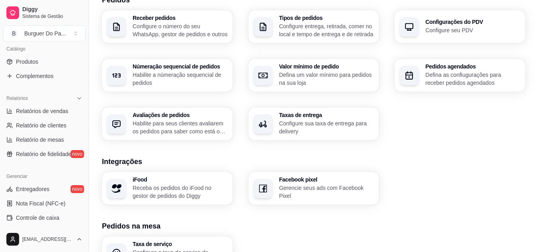
click at [440, 43] on div "Receber pedidos Configure o número do seu WhatsApp, gestor de pedidos e outros …" at bounding box center [313, 75] width 423 height 130
click at [448, 27] on p "Configure seu PDV" at bounding box center [472, 30] width 95 height 8
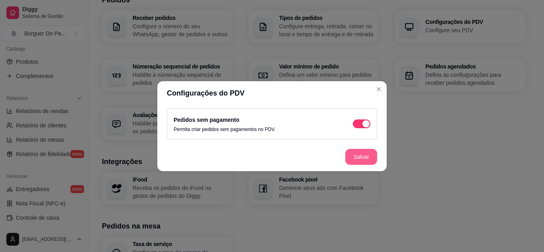
click at [353, 155] on button "Salvar" at bounding box center [361, 157] width 32 height 16
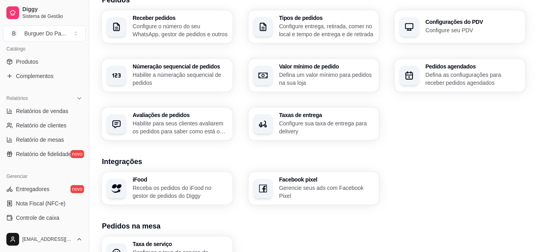
click at [436, 83] on p "Defina as confiugurações para receber pedidos agendados" at bounding box center [472, 79] width 95 height 16
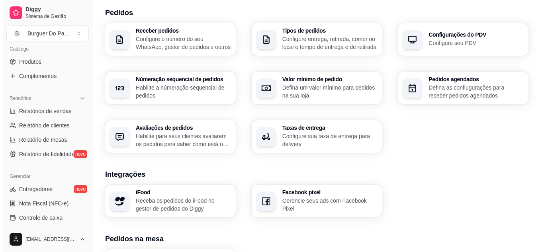
scroll to position [146, 0]
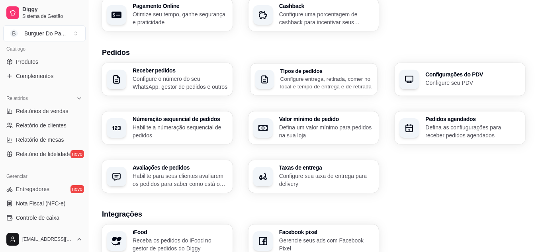
click at [334, 78] on p "Configure entrega, retirada, comer no local e tempo de entrega e de retirada" at bounding box center [326, 83] width 92 height 16
click at [350, 168] on h3 "Taxas de entrega" at bounding box center [326, 168] width 92 height 6
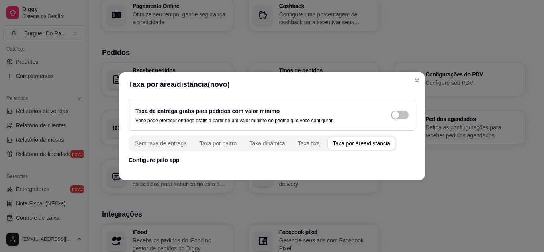
click at [354, 144] on div "Taxa por área/distância" at bounding box center [361, 143] width 58 height 8
click at [173, 142] on div "Sem taxa de entrega" at bounding box center [161, 143] width 52 height 8
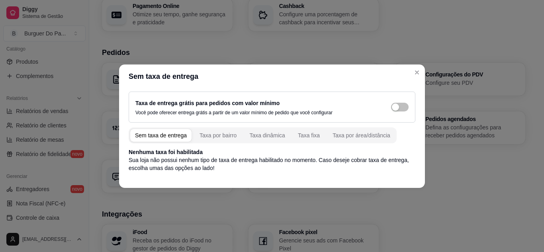
drag, startPoint x: 202, startPoint y: 145, endPoint x: 207, endPoint y: 148, distance: 6.1
click at [207, 148] on div "Sem taxa de entrega Taxa por bairro Taxa dinâmica Taxa fixa Taxa por área/distâ…" at bounding box center [272, 149] width 287 height 45
click at [214, 135] on div "Taxa por bairro" at bounding box center [217, 135] width 37 height 8
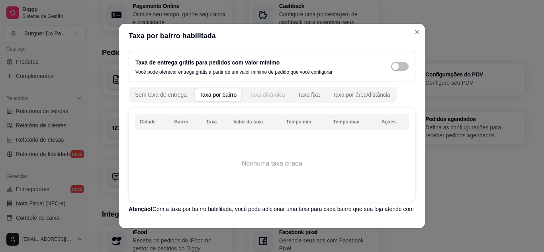
click at [253, 94] on div "Taxa dinâmica" at bounding box center [267, 95] width 36 height 8
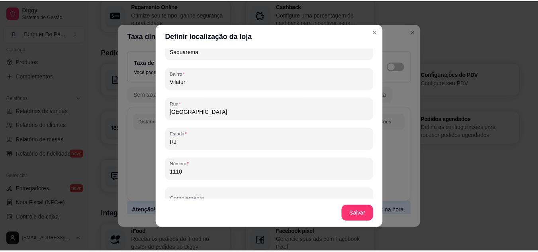
scroll to position [111, 0]
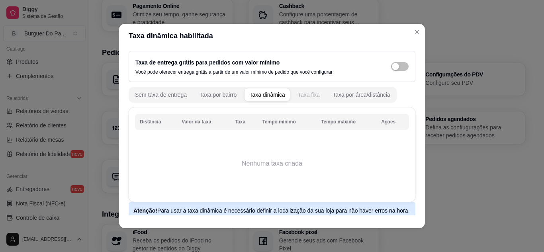
click at [300, 96] on div "Taxa fixa" at bounding box center [309, 95] width 22 height 8
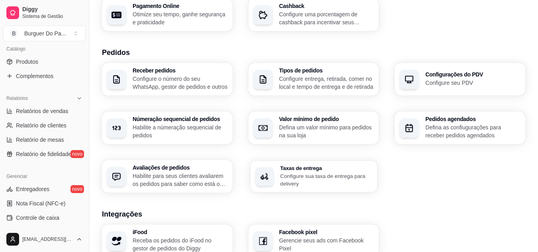
click at [299, 172] on p "Configure sua taxa de entrega para delivery" at bounding box center [326, 180] width 92 height 16
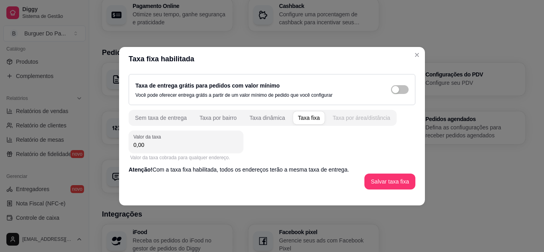
click at [345, 114] on div "Taxa por área/distância" at bounding box center [361, 118] width 58 height 8
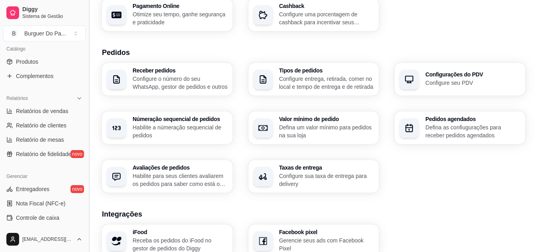
click at [86, 224] on button "Toggle Sidebar" at bounding box center [89, 126] width 6 height 252
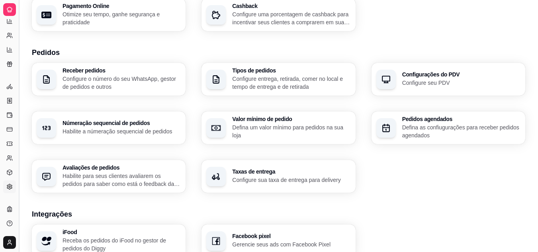
scroll to position [147, 0]
click at [21, 236] on button "Toggle Sidebar" at bounding box center [19, 126] width 6 height 252
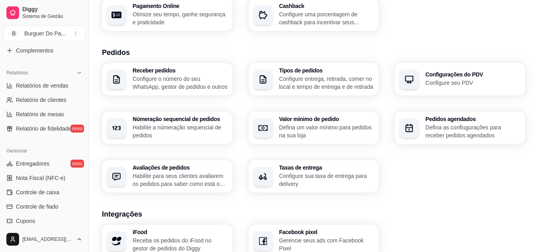
click at [86, 0] on button "Toggle Sidebar" at bounding box center [89, 126] width 6 height 252
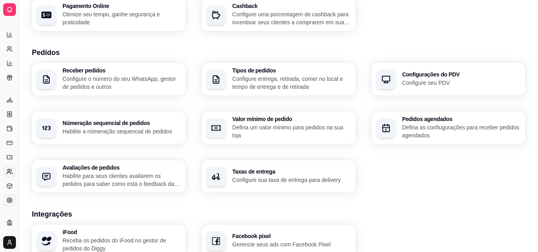
click at [16, 0] on button "Toggle Sidebar" at bounding box center [19, 126] width 6 height 252
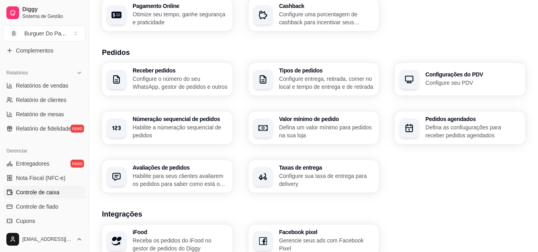
scroll to position [224, 0]
click at [86, 222] on button "Toggle Sidebar" at bounding box center [89, 126] width 6 height 252
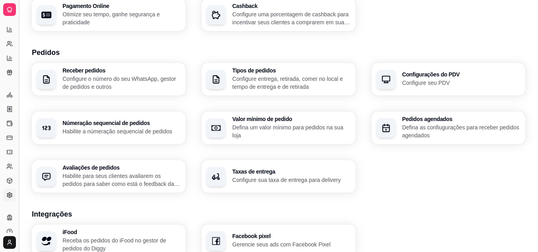
scroll to position [147, 0]
click at [464, 155] on div "Receber pedidos Configure o número do seu WhatsApp, gestor de pedidos e outros …" at bounding box center [278, 128] width 493 height 130
click at [8, 100] on circle at bounding box center [8, 101] width 2 height 2
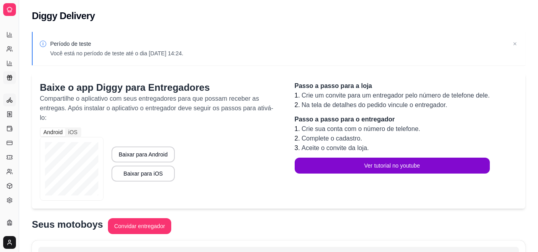
click at [8, 79] on icon at bounding box center [9, 77] width 6 height 6
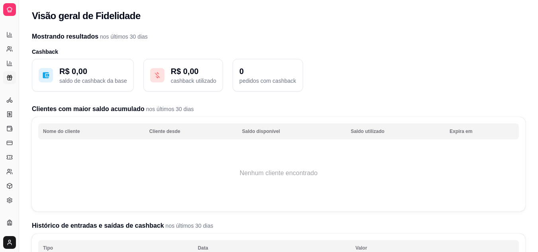
click at [8, 6] on div at bounding box center [9, 9] width 13 height 13
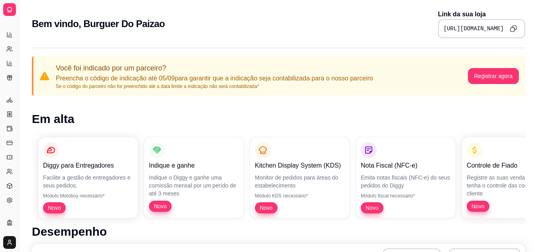
click at [3, 3] on link "Diggy Sistema de Gestão" at bounding box center [9, 9] width 13 height 13
click at [18, 31] on button "Toggle Sidebar" at bounding box center [19, 126] width 6 height 252
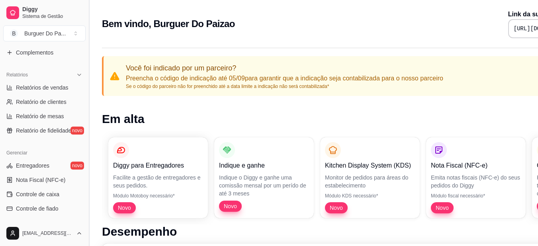
scroll to position [224, 0]
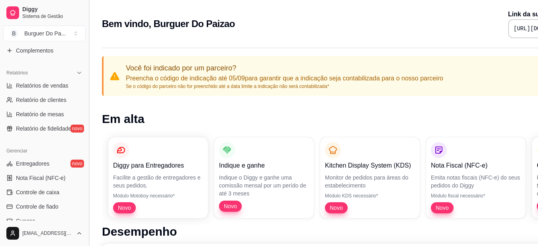
click at [87, 28] on button "Toggle Sidebar" at bounding box center [89, 123] width 6 height 246
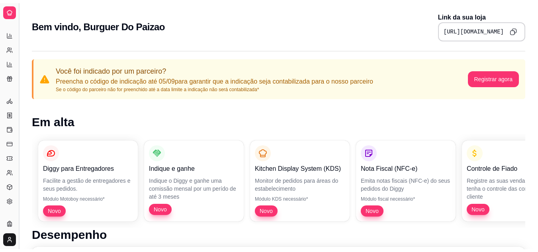
scroll to position [147, 0]
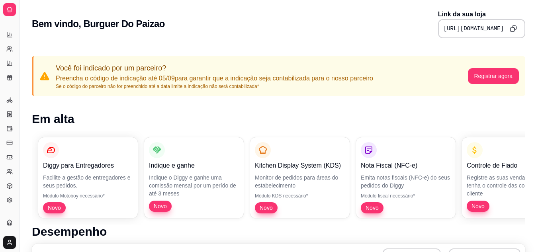
click at [18, 27] on button "Toggle Sidebar" at bounding box center [19, 126] width 6 height 252
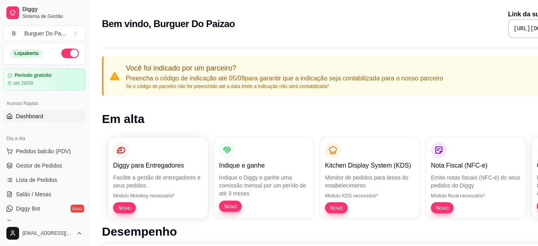
scroll to position [0, 0]
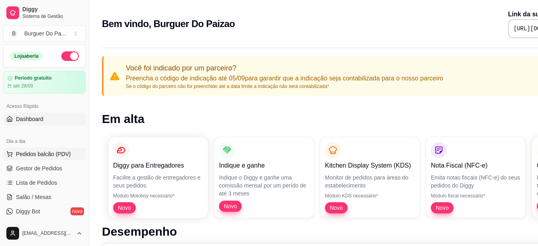
click at [59, 159] on button "Pedidos balcão (PDV)" at bounding box center [44, 154] width 82 height 13
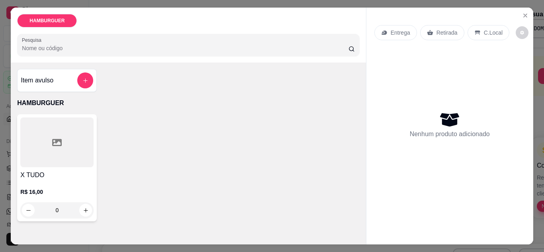
click at [487, 33] on p "C.Local" at bounding box center [493, 33] width 19 height 8
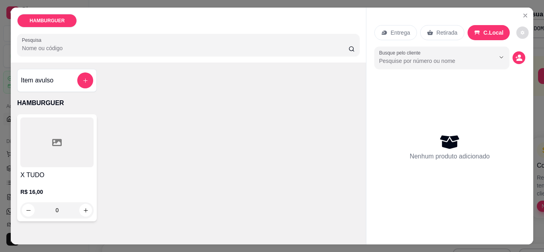
click at [520, 31] on button "decrease-product-quantity" at bounding box center [522, 32] width 12 height 12
click at [390, 29] on p "Entrega" at bounding box center [400, 33] width 20 height 8
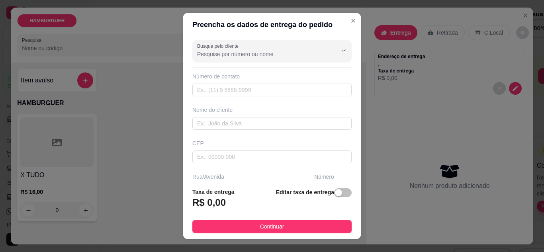
click at [207, 203] on h3 "R$ 0,00" at bounding box center [208, 202] width 33 height 13
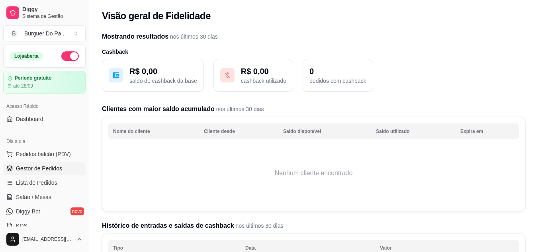
click at [61, 169] on link "Gestor de Pedidos" at bounding box center [44, 168] width 82 height 13
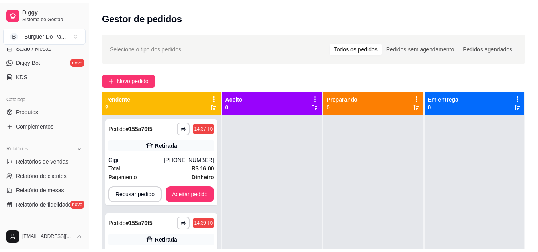
scroll to position [159, 0]
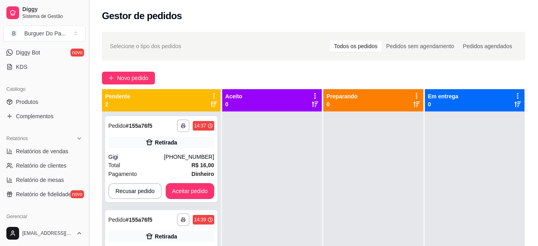
click at [88, 173] on button "Toggle Sidebar" at bounding box center [89, 123] width 6 height 246
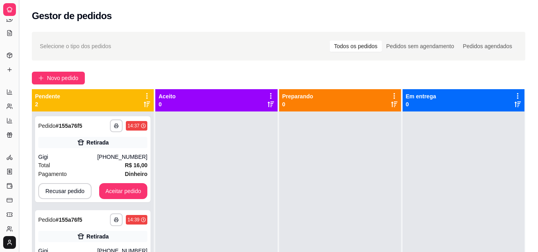
scroll to position [81, 0]
click at [19, 178] on button "Toggle Sidebar" at bounding box center [19, 126] width 6 height 252
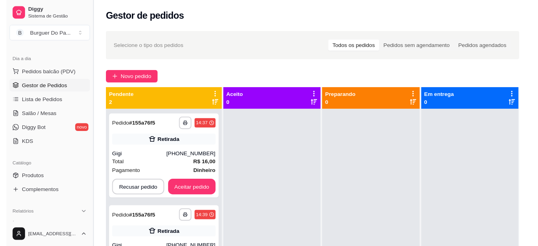
scroll to position [159, 0]
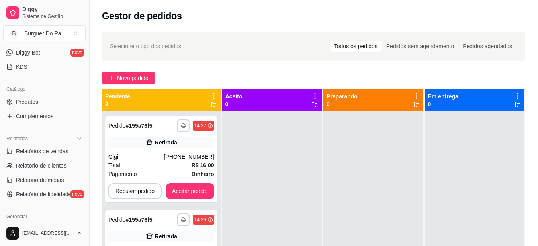
click at [86, 222] on button "Toggle Sidebar" at bounding box center [89, 123] width 6 height 246
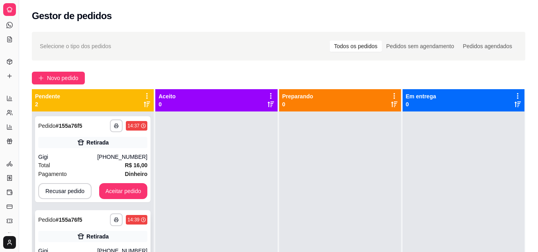
scroll to position [81, 0]
drag, startPoint x: 86, startPoint y: 222, endPoint x: 17, endPoint y: 230, distance: 69.3
click at [17, 230] on button "Toggle Sidebar" at bounding box center [19, 126] width 6 height 252
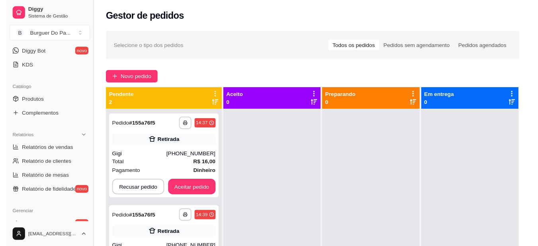
scroll to position [159, 0]
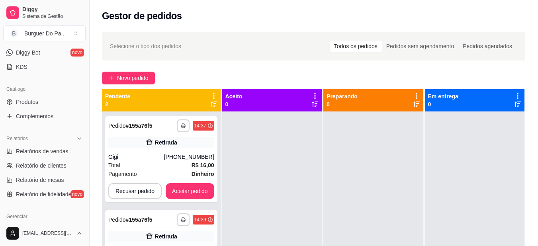
click at [17, 230] on div "[EMAIL_ADDRESS][DOMAIN_NAME]" at bounding box center [44, 233] width 89 height 25
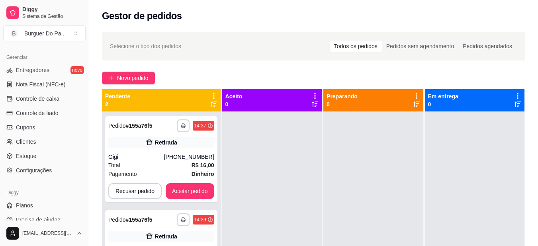
scroll to position [321, 0]
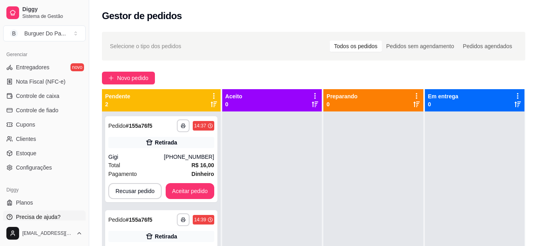
click at [53, 216] on span "Precisa de ajuda?" at bounding box center [38, 217] width 45 height 8
